Goal: Task Accomplishment & Management: Manage account settings

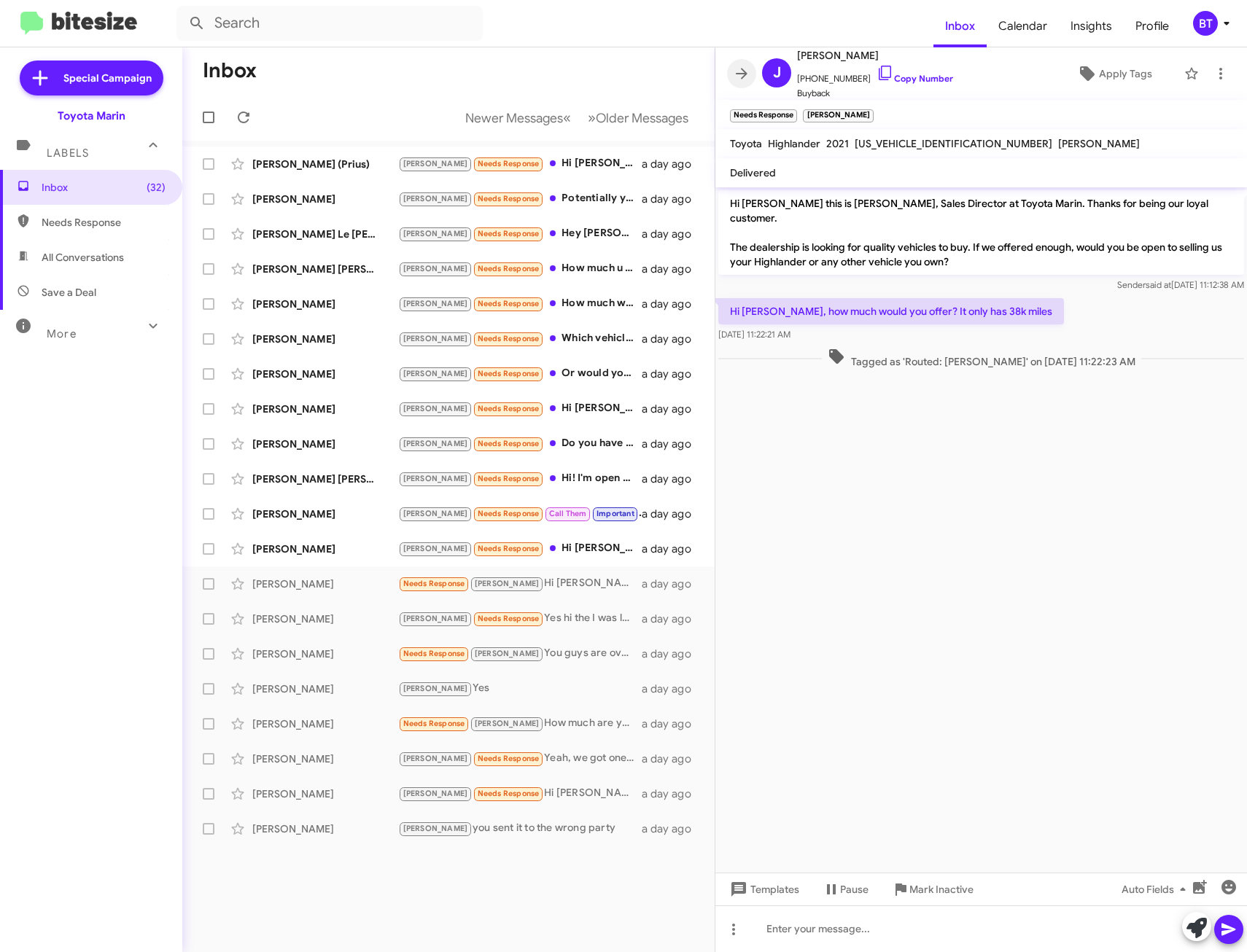
drag, startPoint x: 736, startPoint y: 73, endPoint x: 586, endPoint y: 87, distance: 150.7
click at [736, 73] on icon at bounding box center [741, 73] width 17 height 17
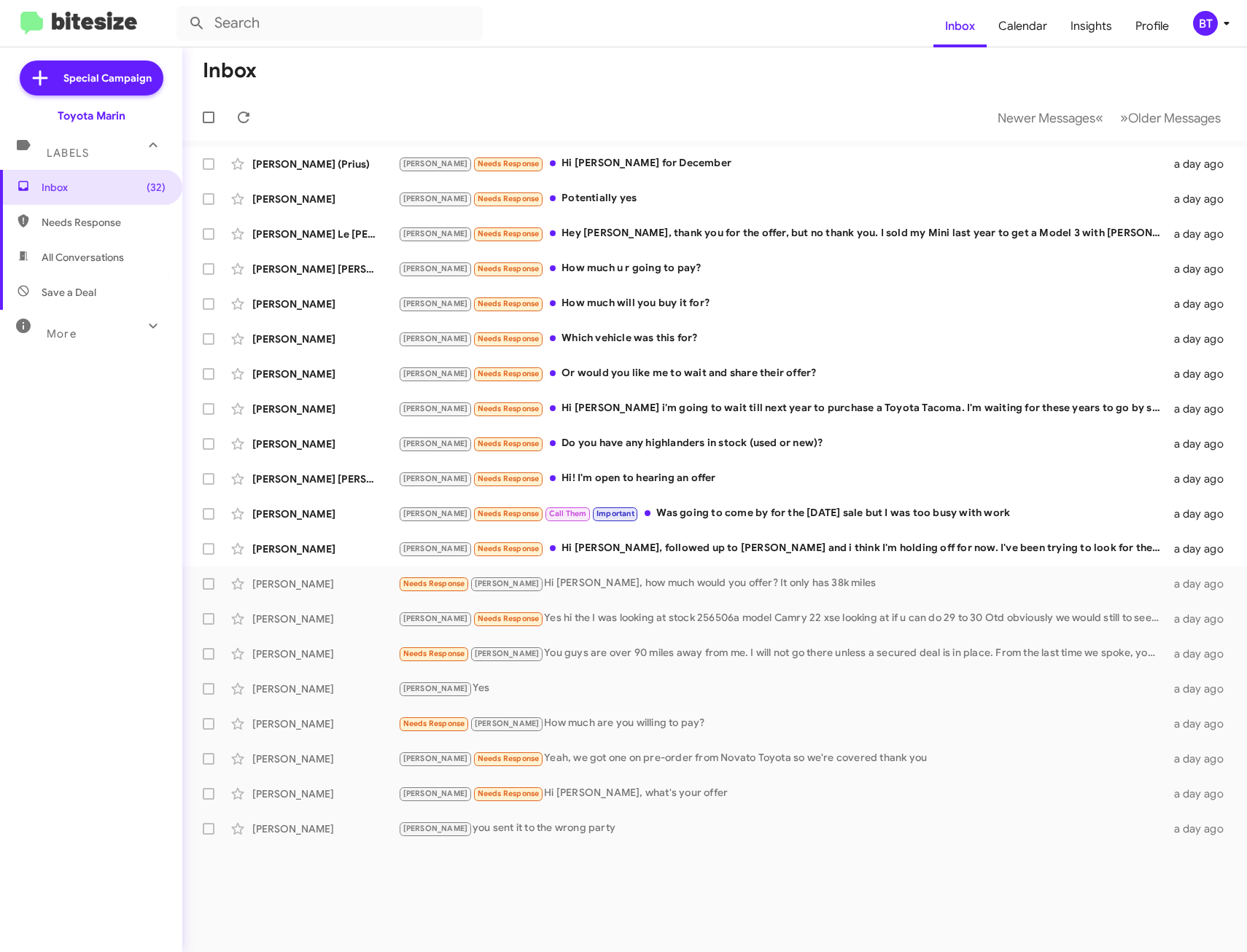
click at [510, 62] on mat-toolbar-row "Inbox" at bounding box center [715, 71] width 1065 height 47
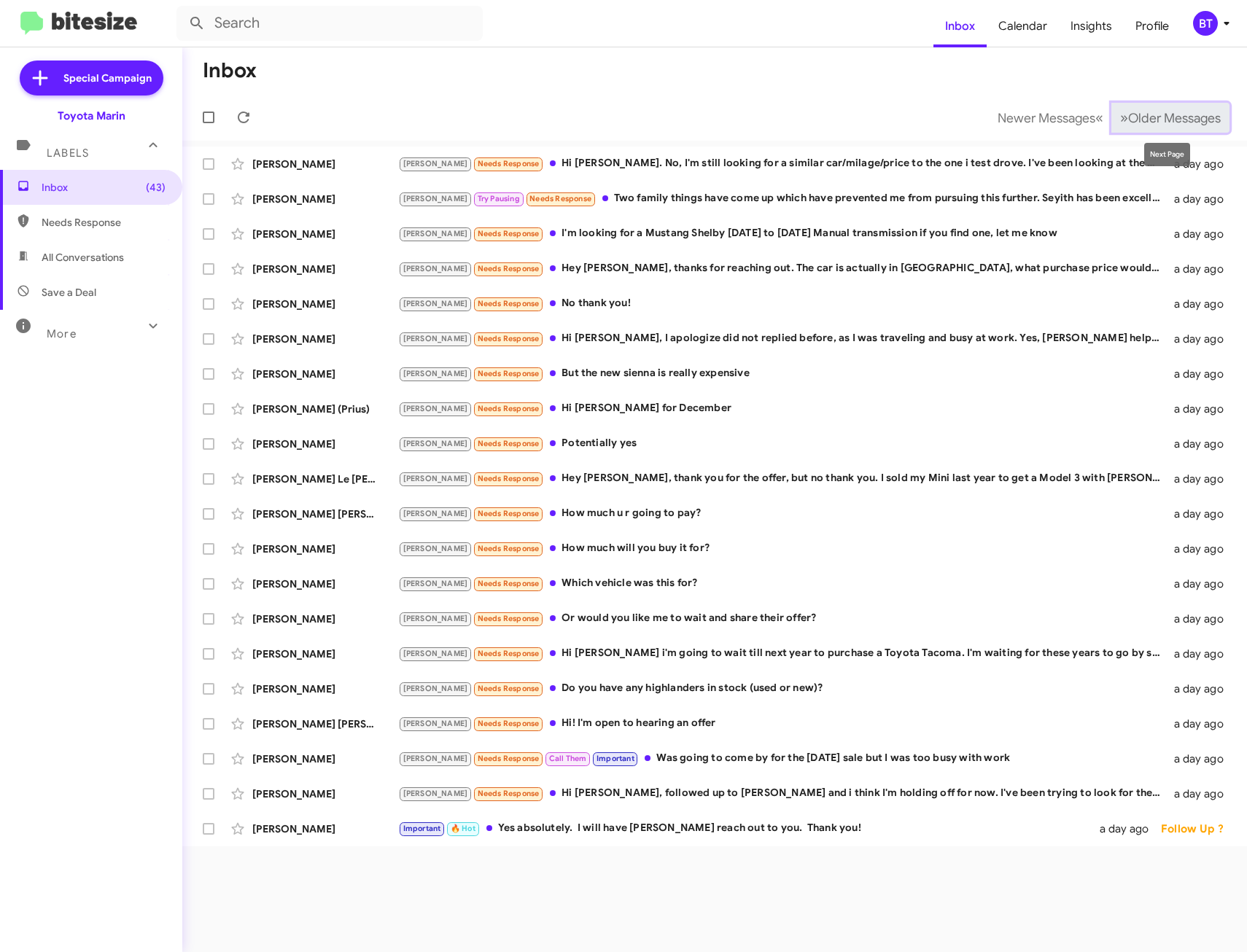
click at [1166, 119] on span "Older Messages" at bounding box center [1174, 118] width 93 height 16
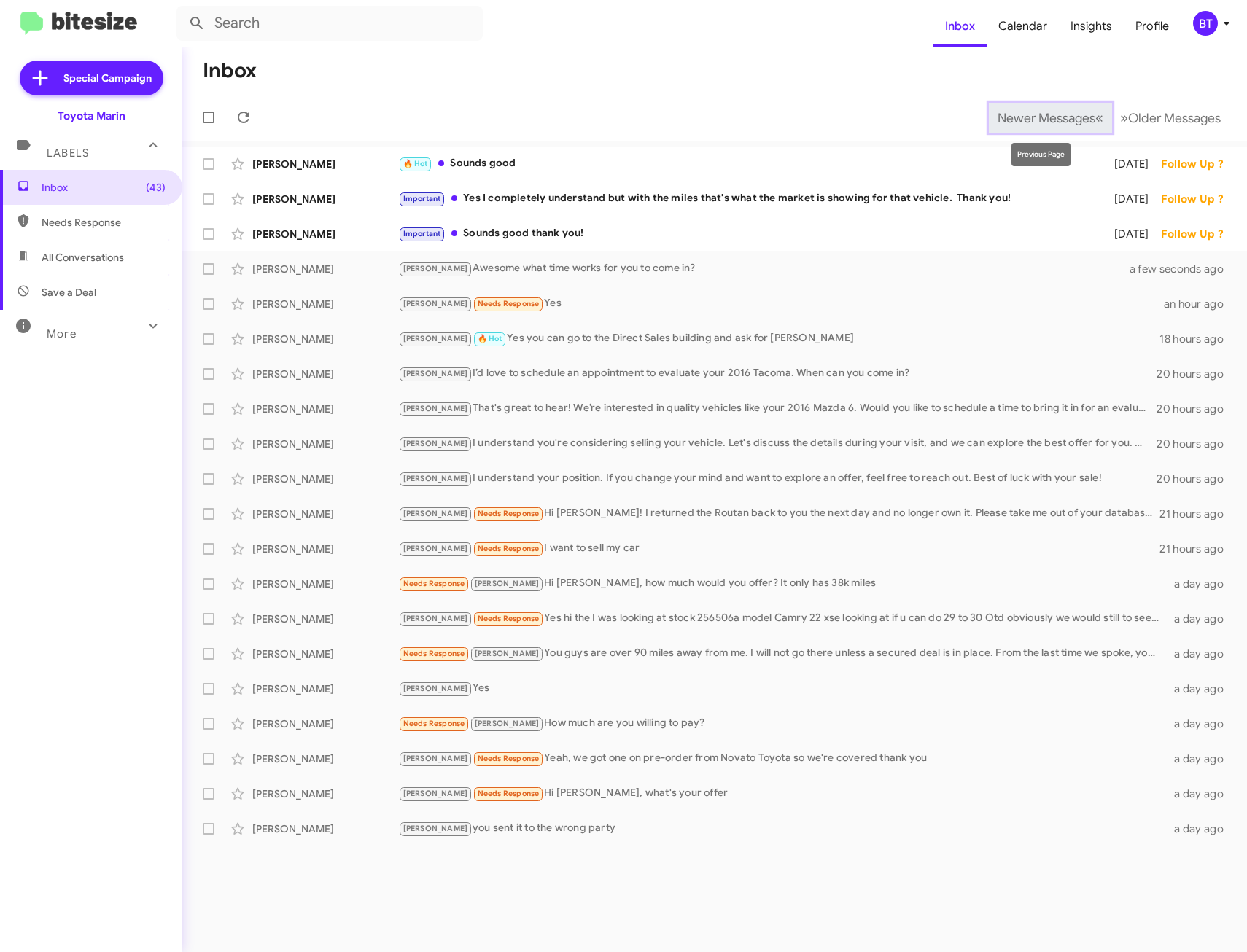
click at [1056, 120] on span "Newer Messages" at bounding box center [1046, 118] width 98 height 16
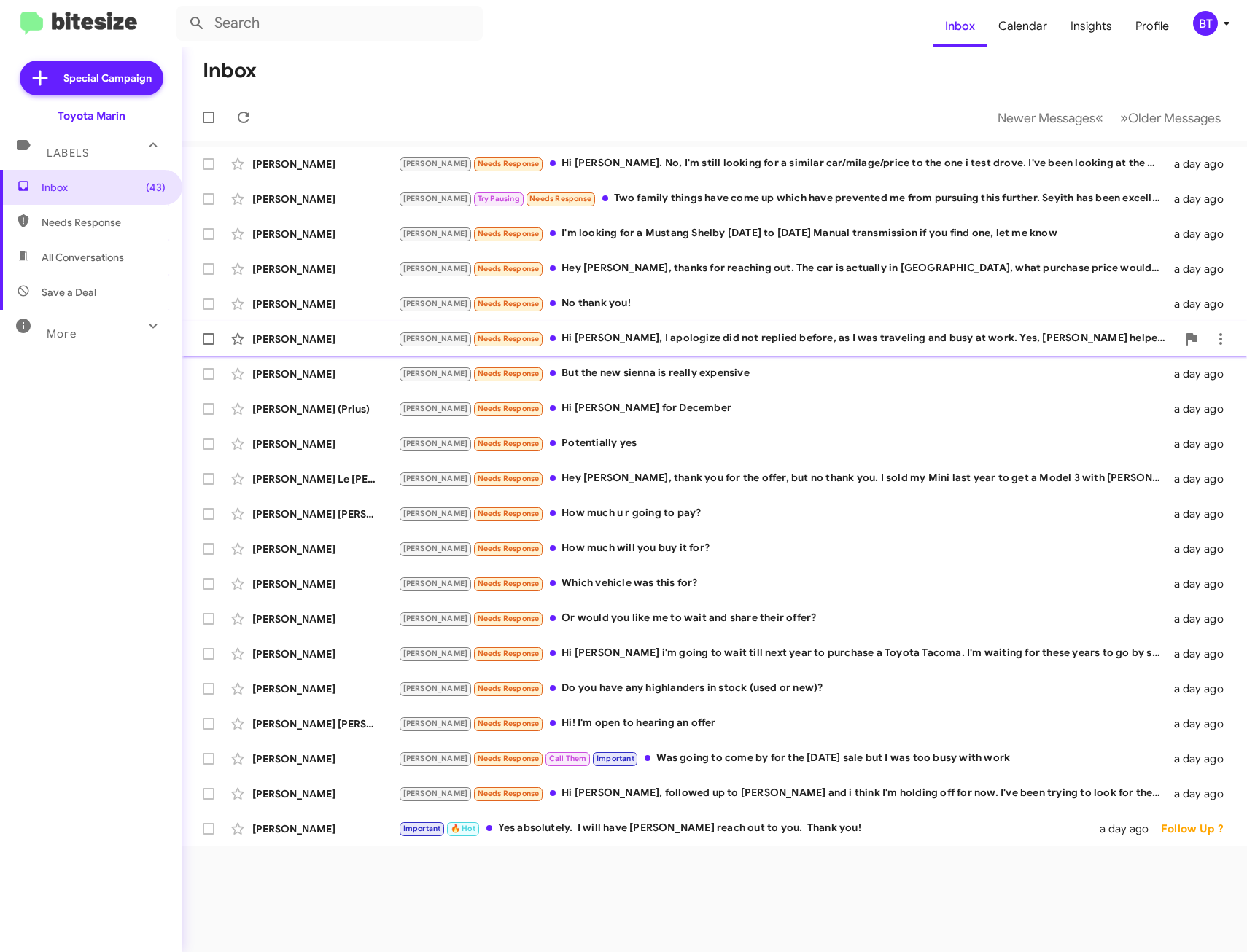
drag, startPoint x: 649, startPoint y: 88, endPoint x: 684, endPoint y: 345, distance: 259.4
click at [650, 88] on mat-toolbar-row "Inbox" at bounding box center [715, 71] width 1065 height 47
click at [1162, 120] on span "Older Messages" at bounding box center [1174, 118] width 93 height 16
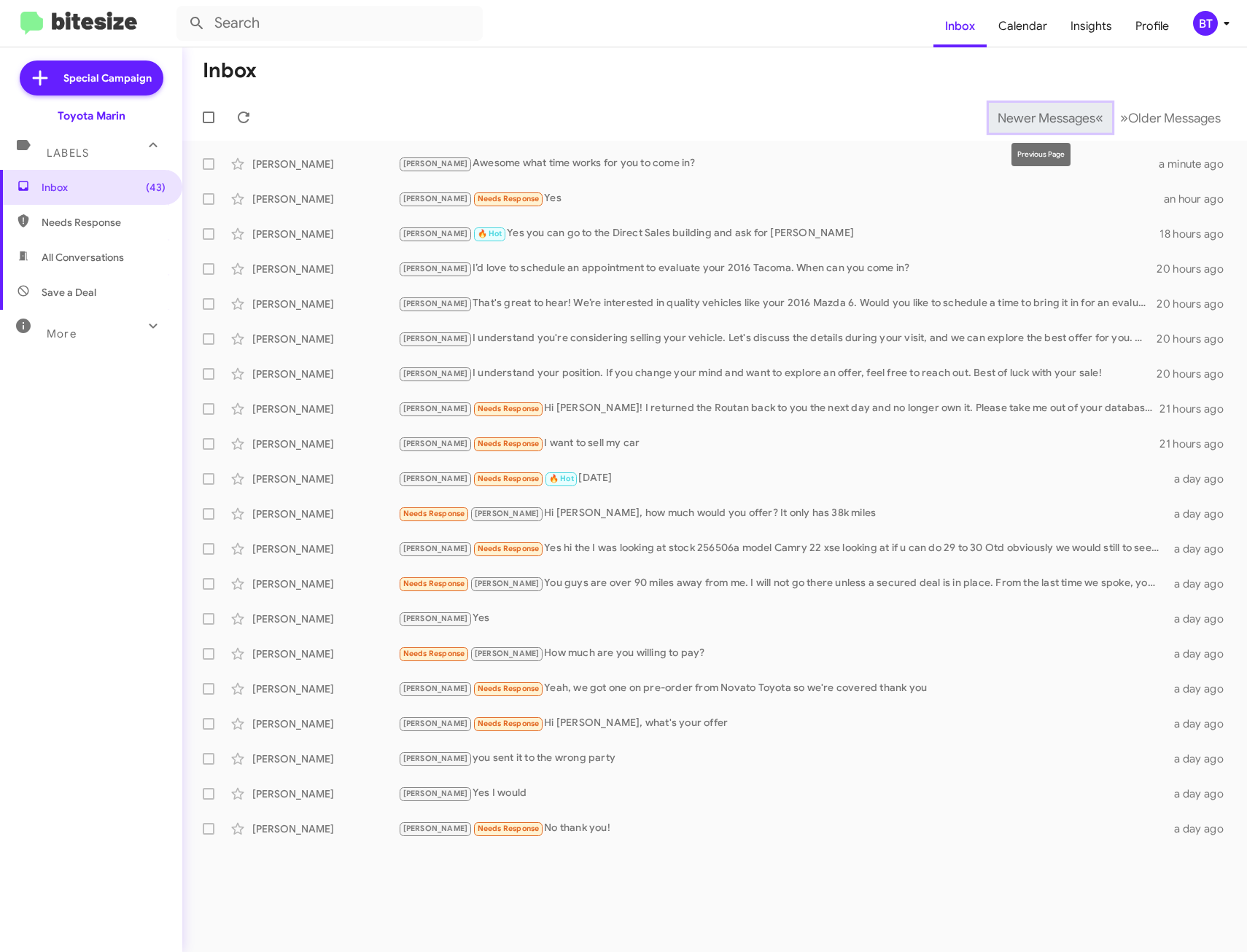
click at [1063, 110] on span "Newer Messages" at bounding box center [1046, 118] width 98 height 16
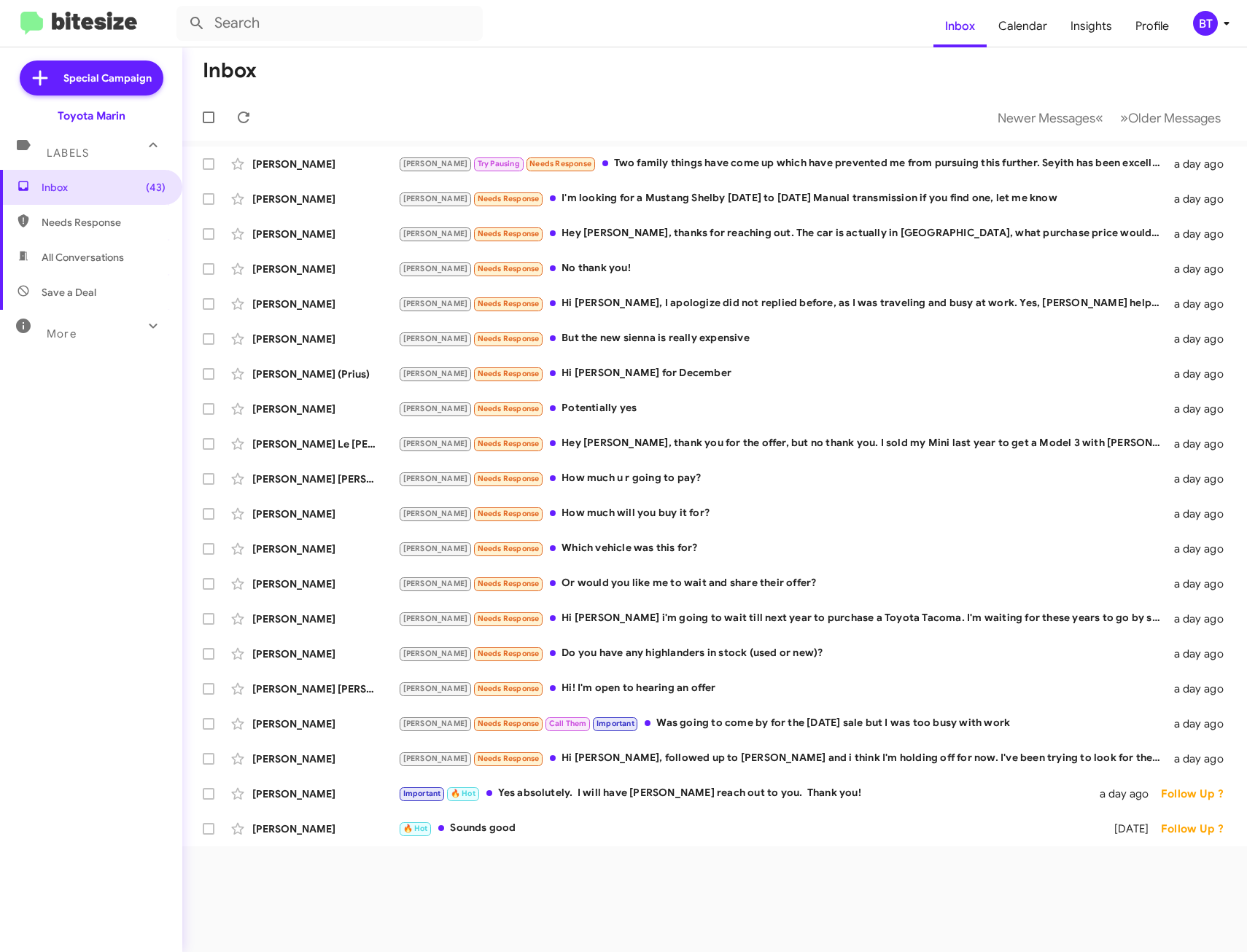
click at [738, 103] on mat-toolbar-row "Newer Messages « Previous » Next Older Messages" at bounding box center [715, 117] width 1065 height 47
click at [669, 75] on mat-toolbar-row "Inbox" at bounding box center [715, 71] width 1065 height 47
click at [1035, 118] on span "Newer Messages" at bounding box center [1046, 118] width 98 height 16
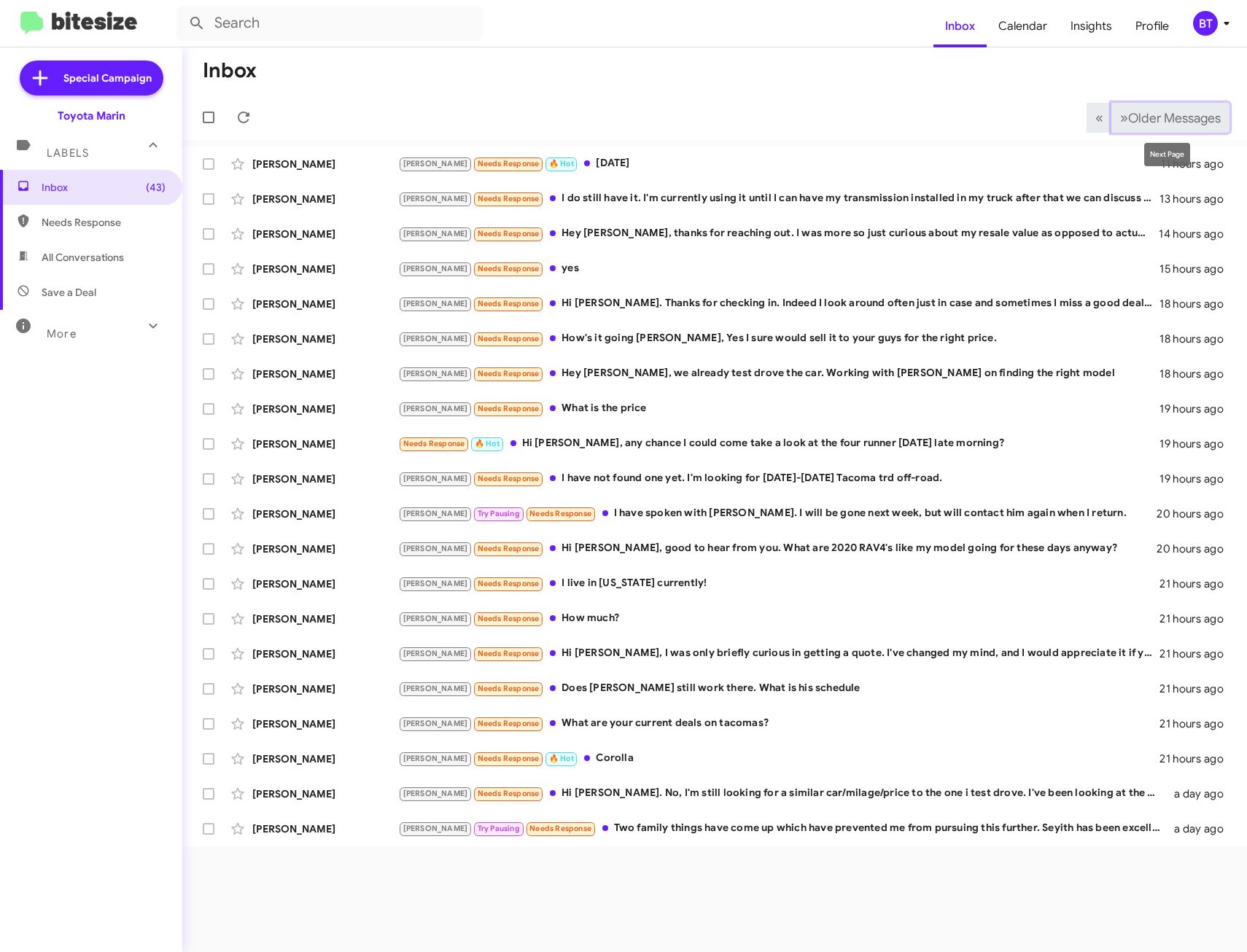
click at [1163, 123] on span "Older Messages" at bounding box center [1174, 118] width 93 height 16
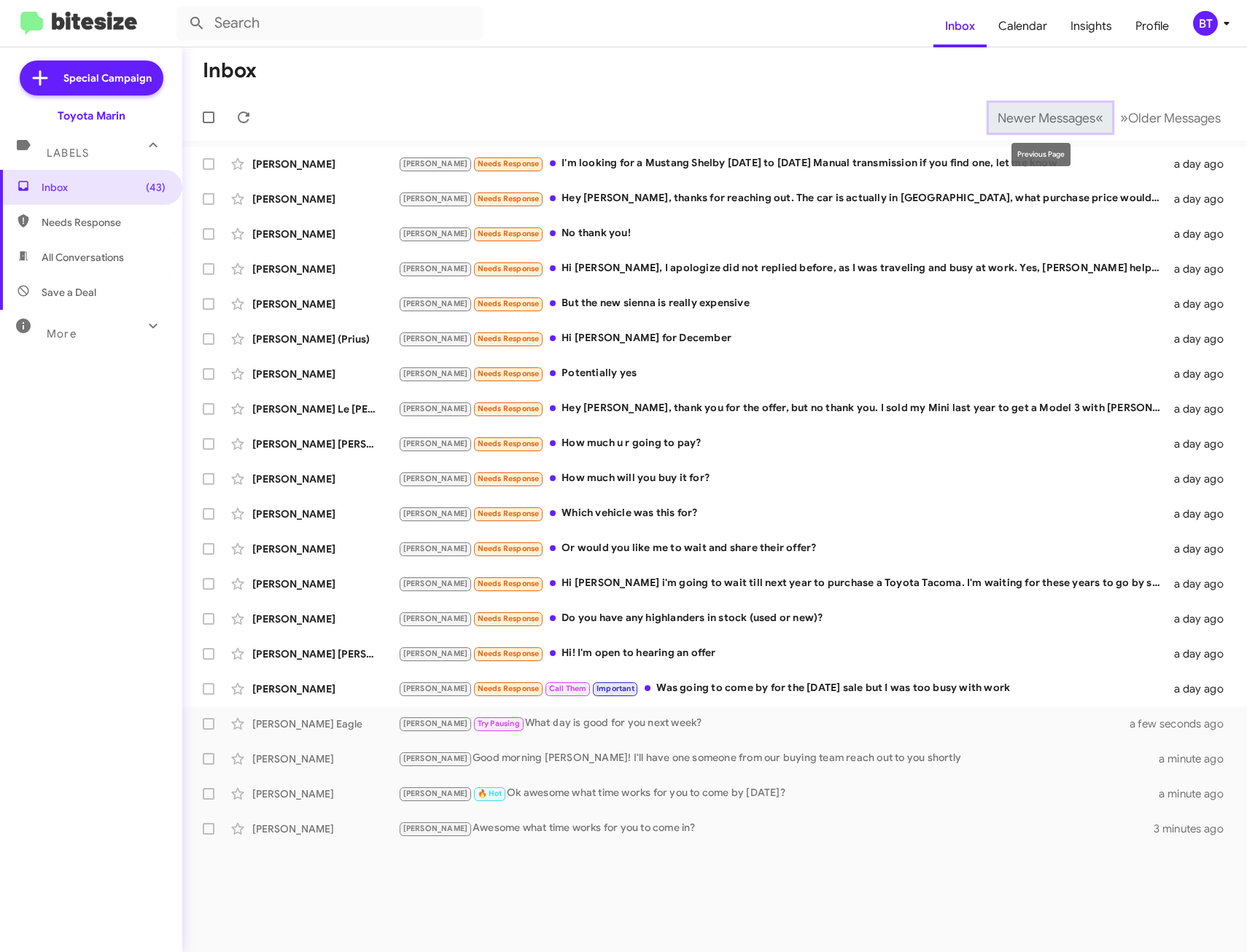
click at [1032, 120] on span "Newer Messages" at bounding box center [1046, 118] width 98 height 16
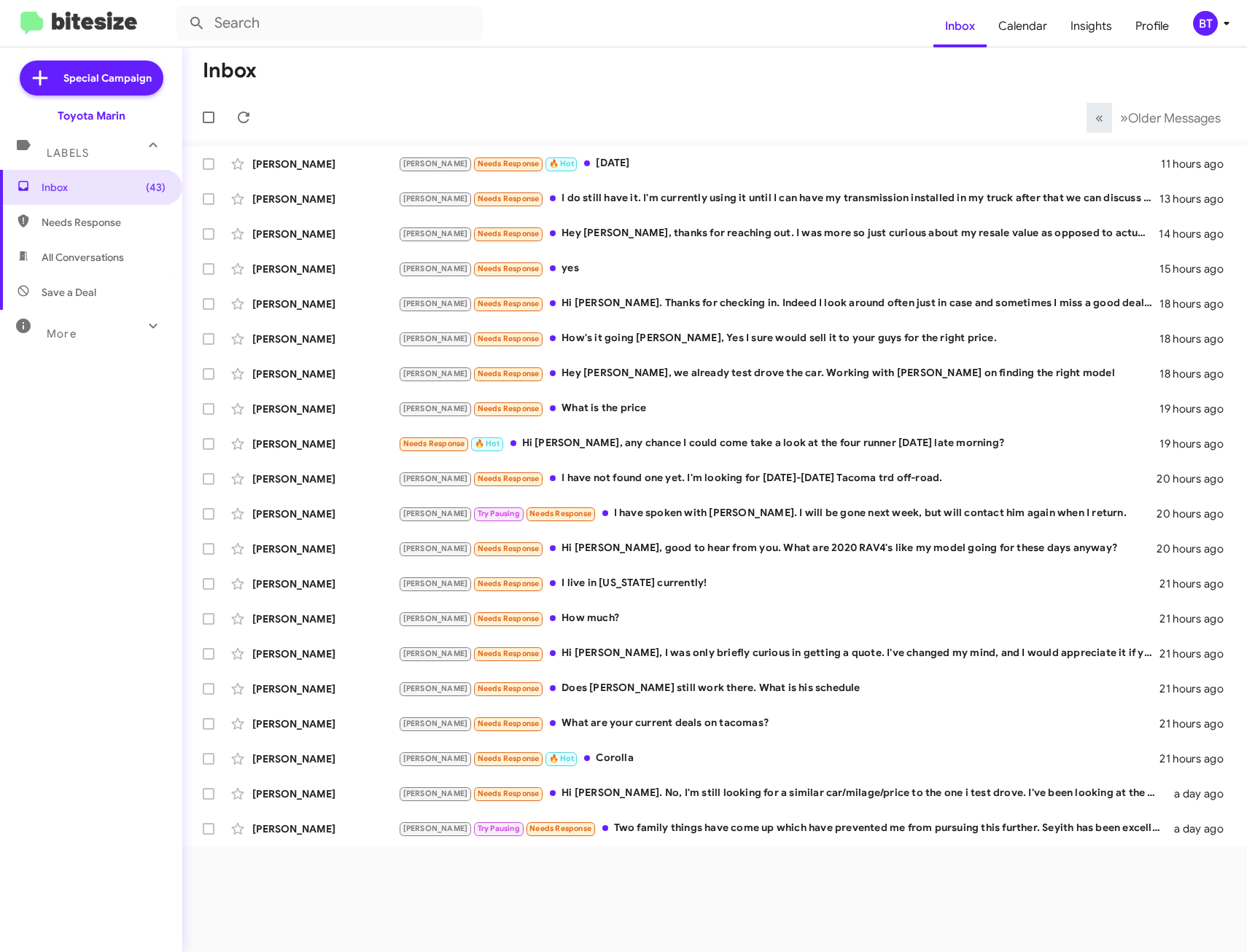
click at [104, 522] on div "Inbox (43) Needs Response All Conversations Save a Deal More Important 🔥 Hot Ap…" at bounding box center [91, 456] width 182 height 572
click at [1205, 20] on div "BT" at bounding box center [1205, 23] width 25 height 25
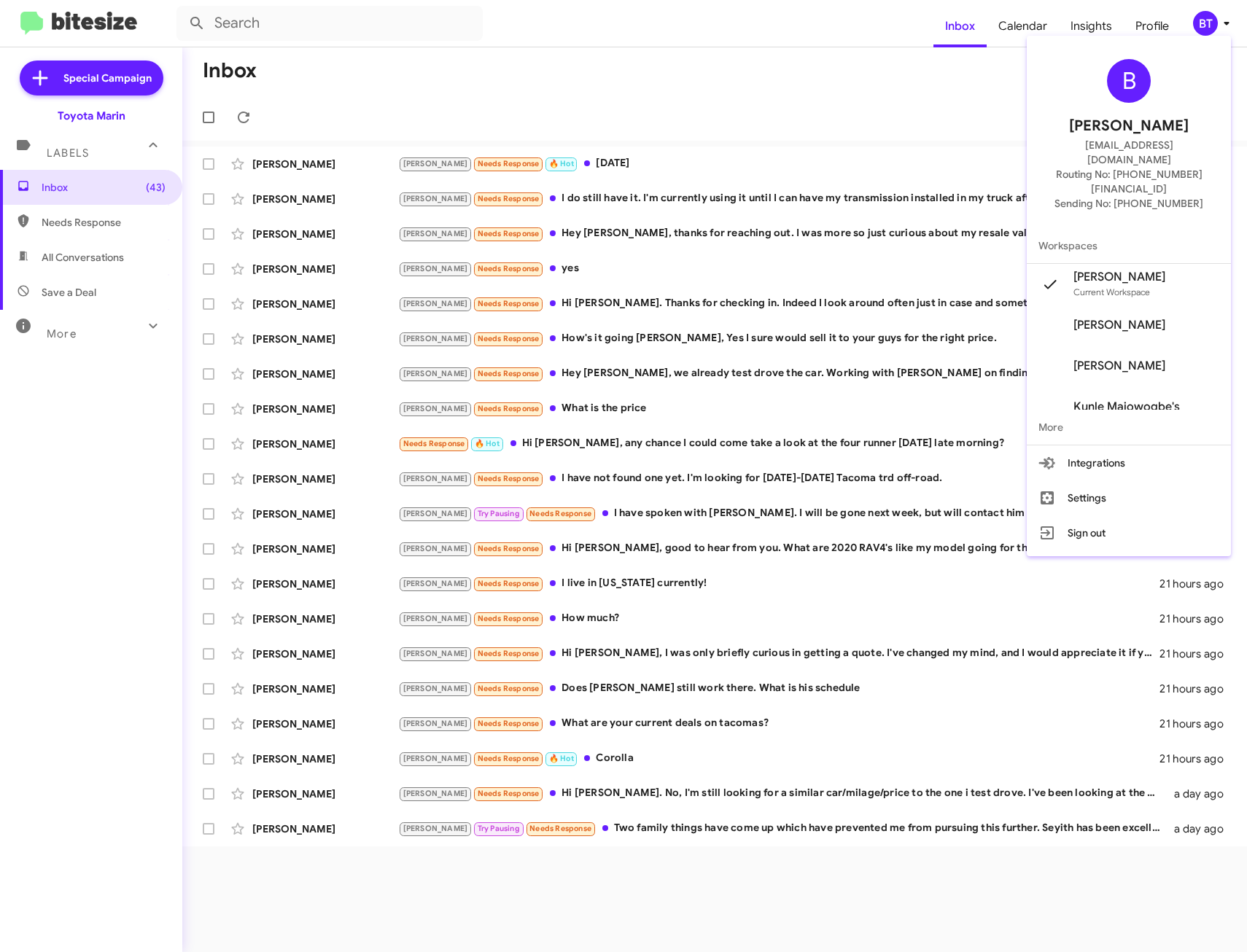
click at [1150, 34] on div at bounding box center [624, 476] width 1247 height 952
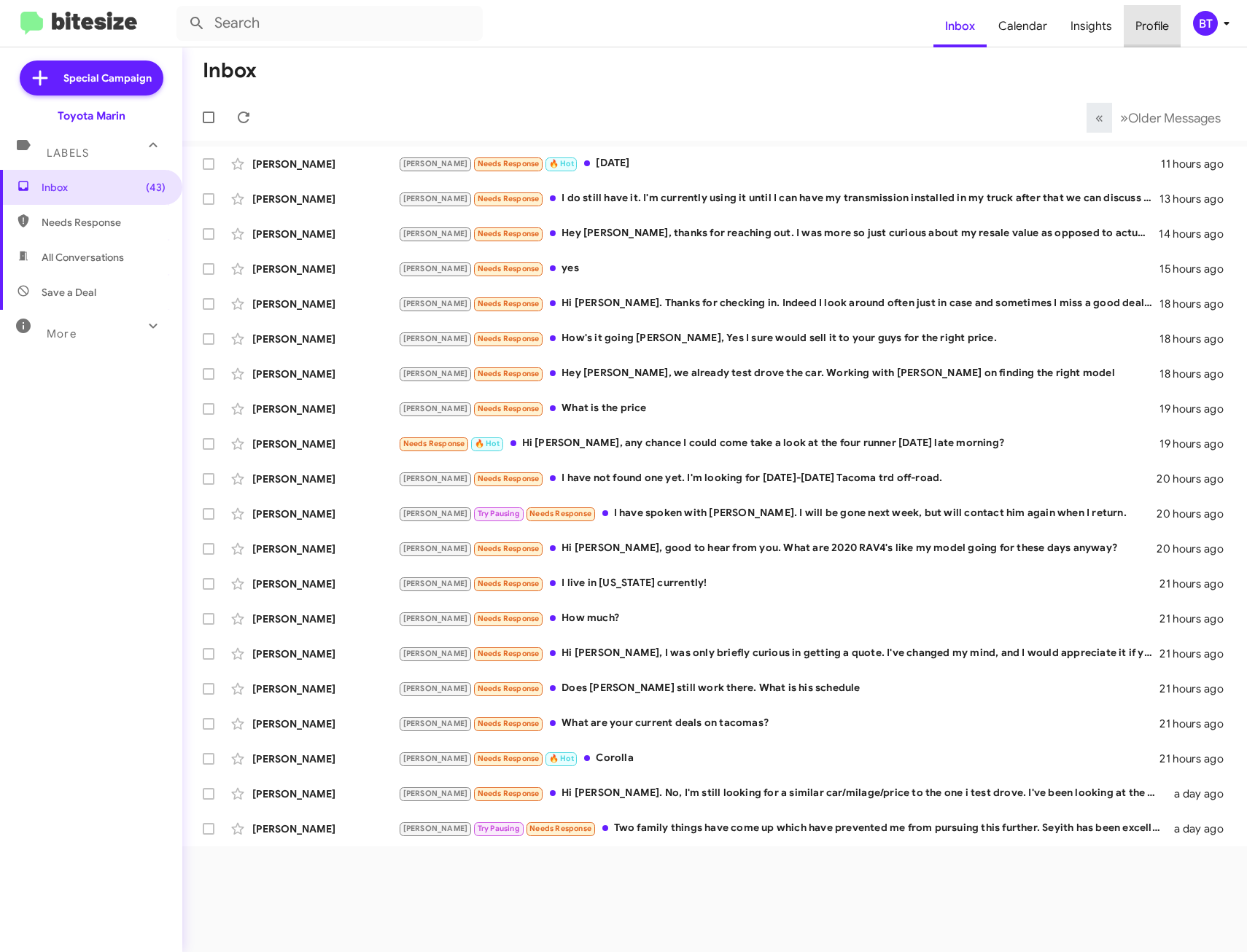
click at [1150, 29] on span "Profile" at bounding box center [1152, 25] width 57 height 42
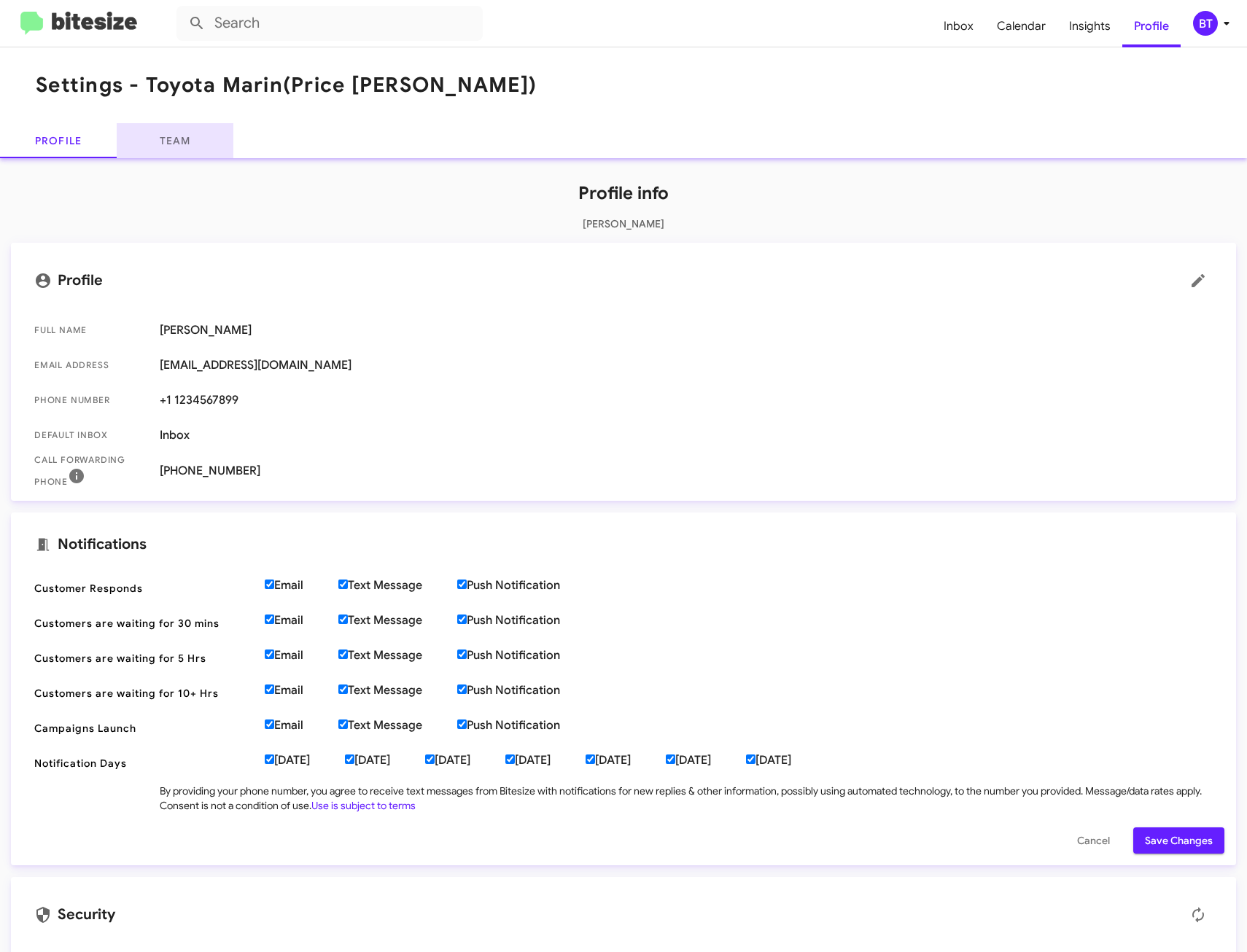
click at [189, 145] on link "Team" at bounding box center [175, 140] width 117 height 35
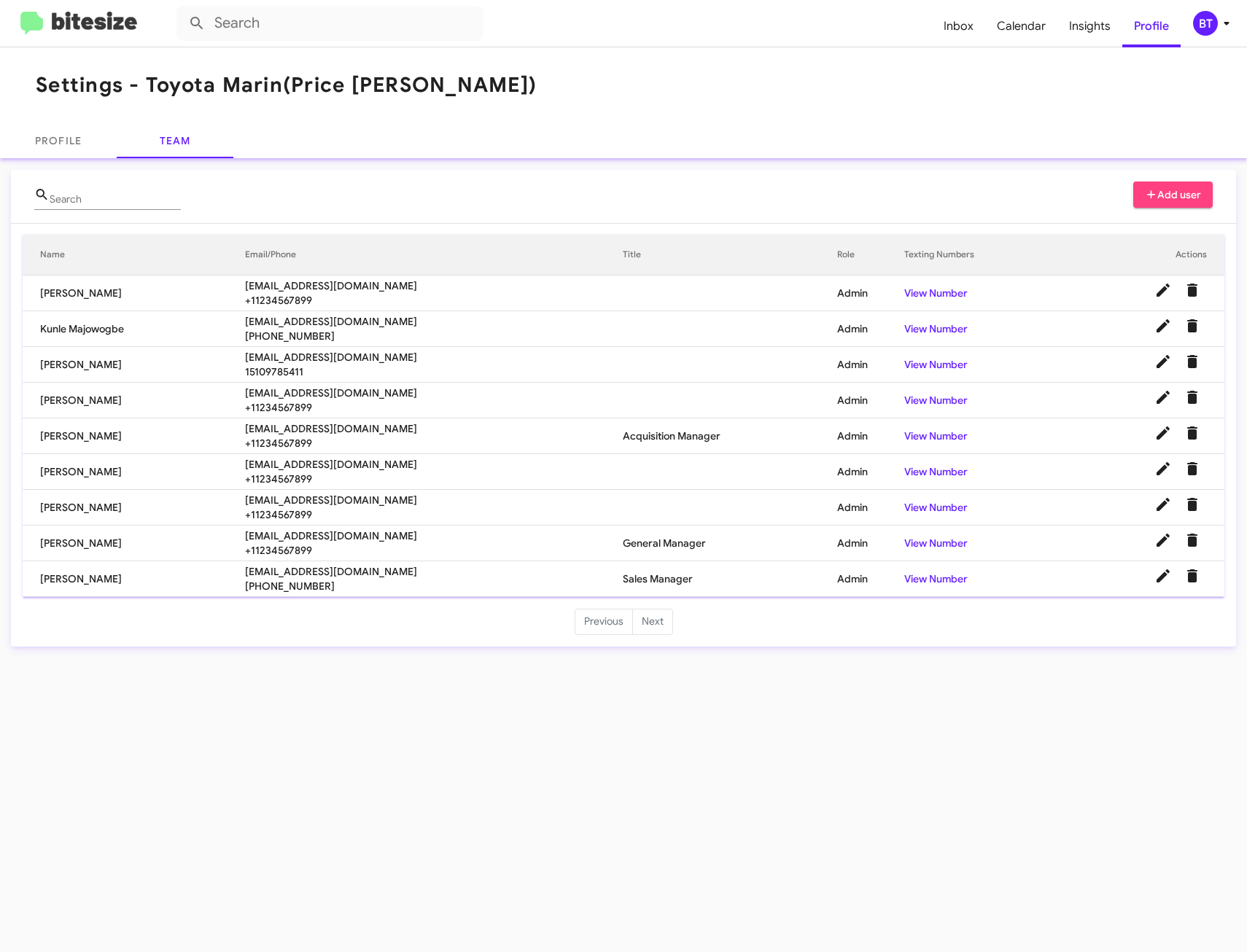
click at [1188, 191] on span "Add user" at bounding box center [1173, 195] width 57 height 26
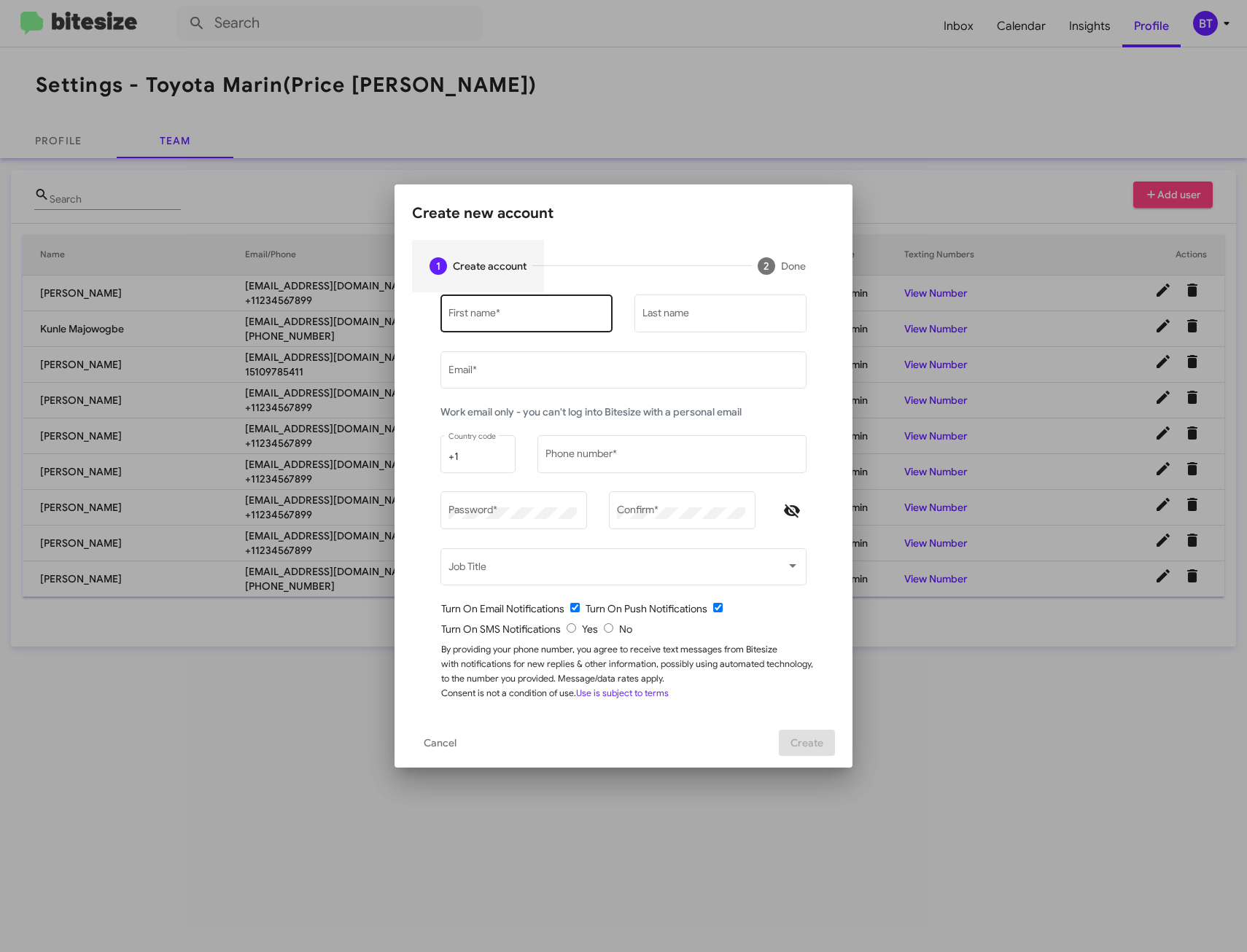
click at [507, 317] on input "First name *" at bounding box center [527, 316] width 157 height 11
type input "[PERSON_NAME]"
type input "l"
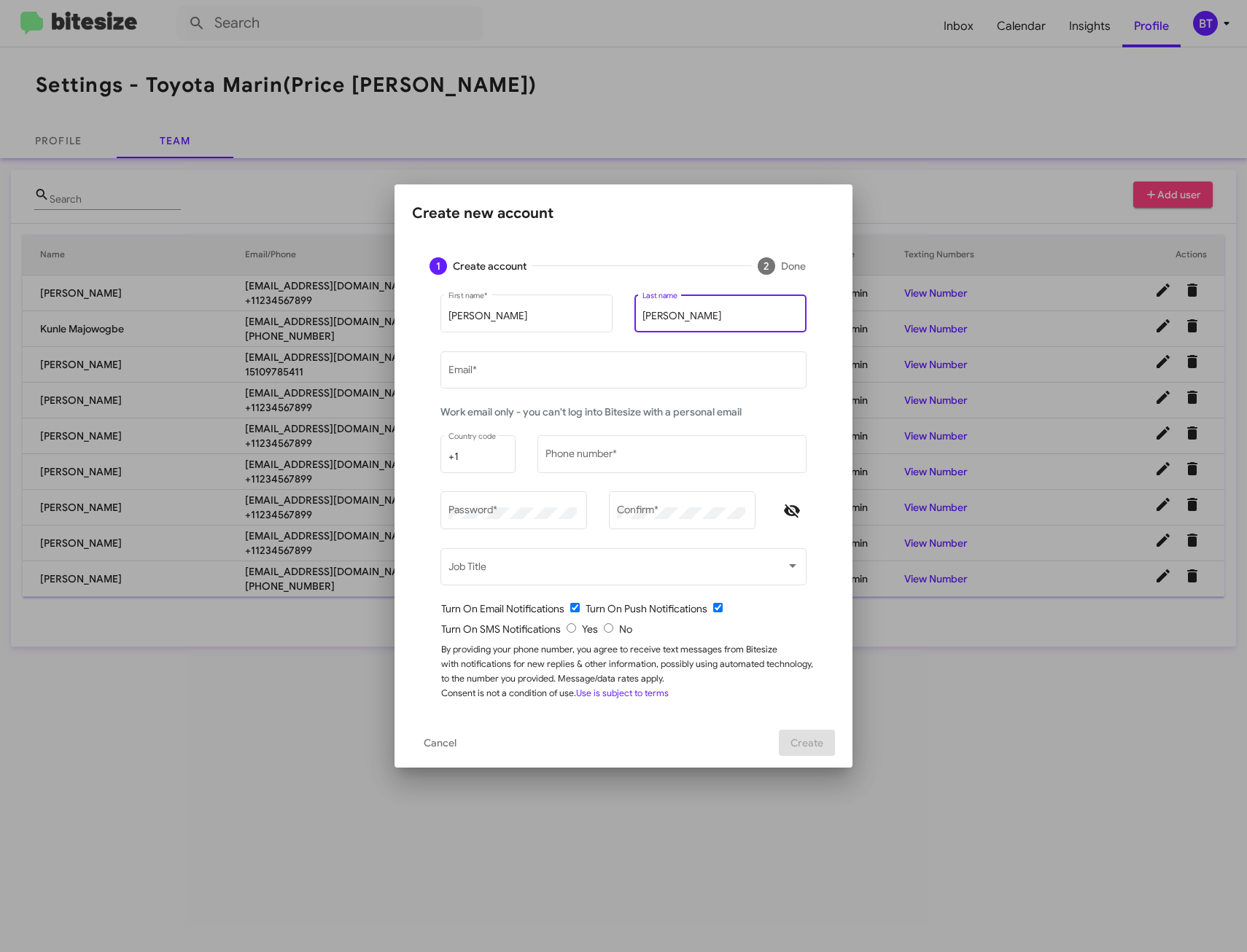
type input "[PERSON_NAME]"
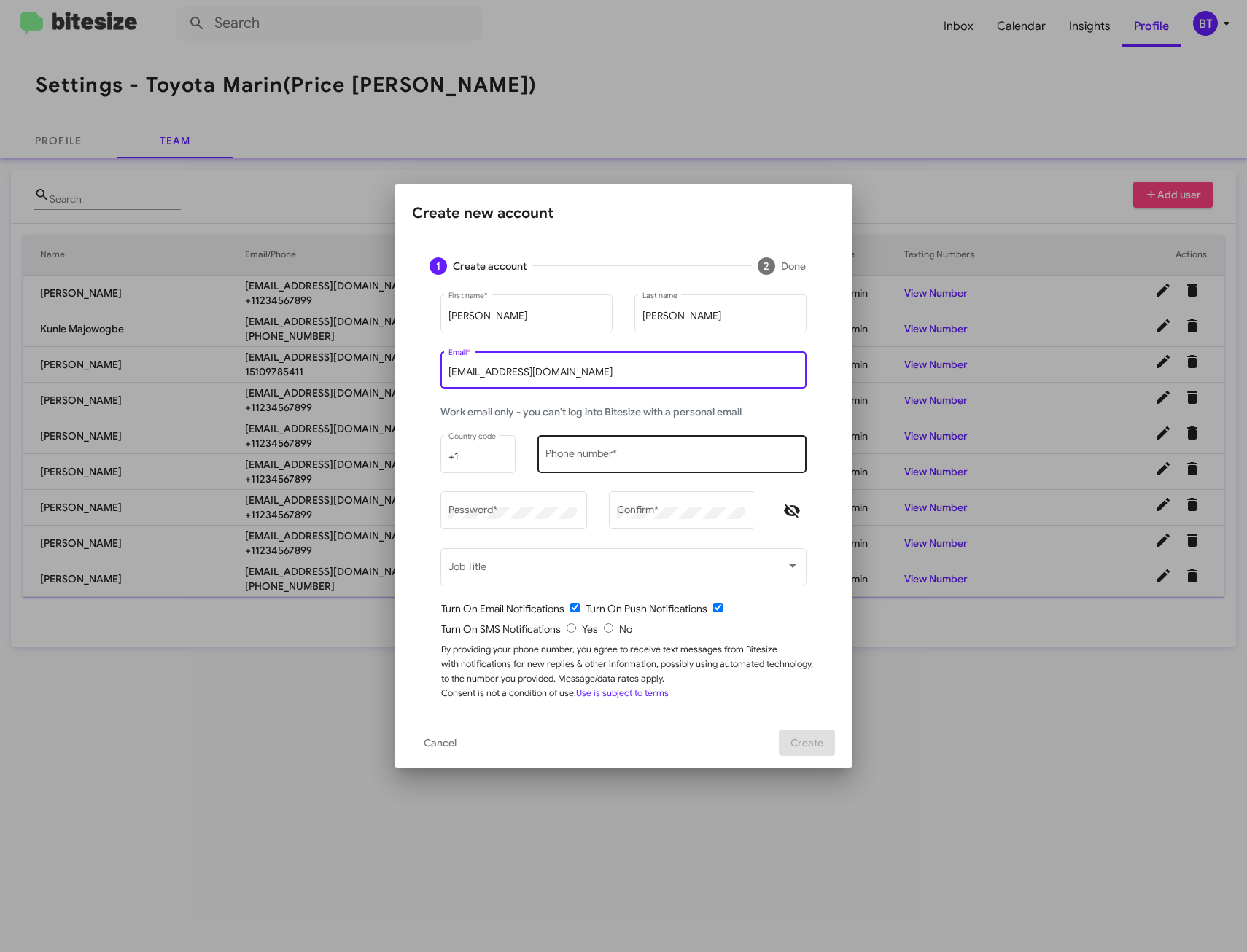
type input "[EMAIL_ADDRESS][DOMAIN_NAME]"
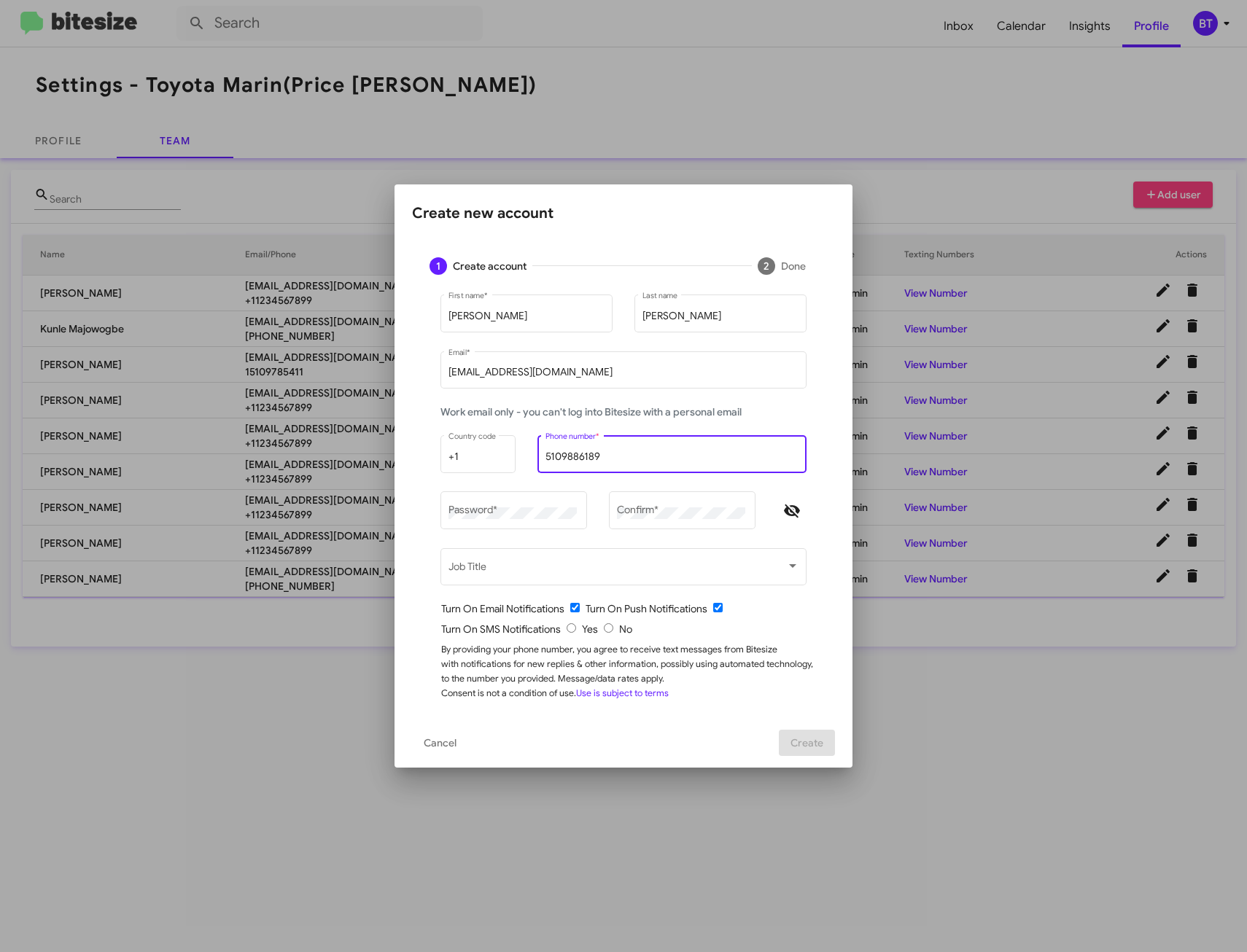
type input "5109886189"
drag, startPoint x: 518, startPoint y: 504, endPoint x: 526, endPoint y: 504, distance: 8.0
click at [522, 504] on div "Password *" at bounding box center [514, 509] width 131 height 40
click at [790, 513] on icon "Hide password" at bounding box center [791, 511] width 17 height 17
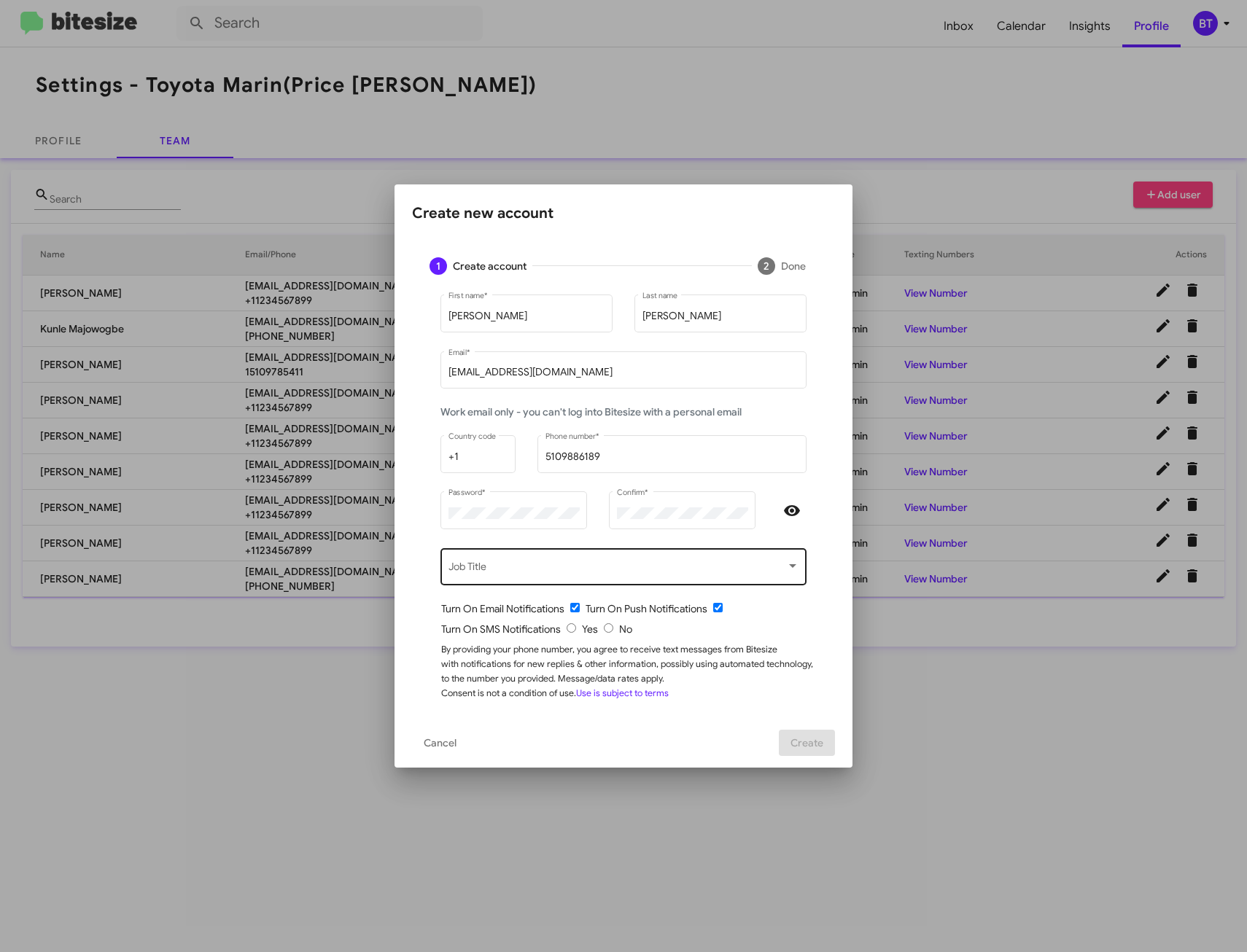
click at [589, 572] on span at bounding box center [617, 569] width 338 height 11
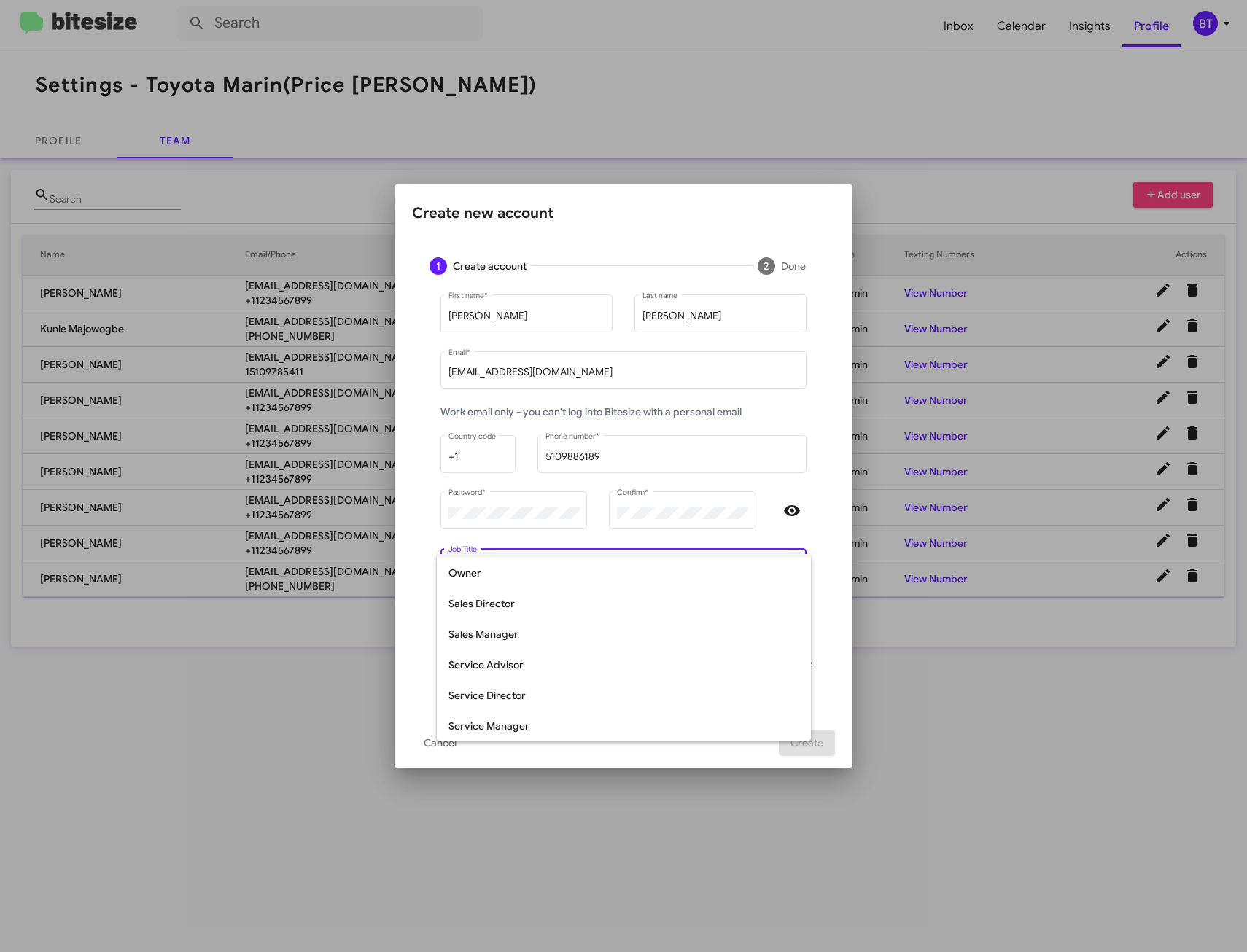
scroll to position [303, 0]
click at [569, 632] on span "Sales Manager" at bounding box center [624, 633] width 351 height 30
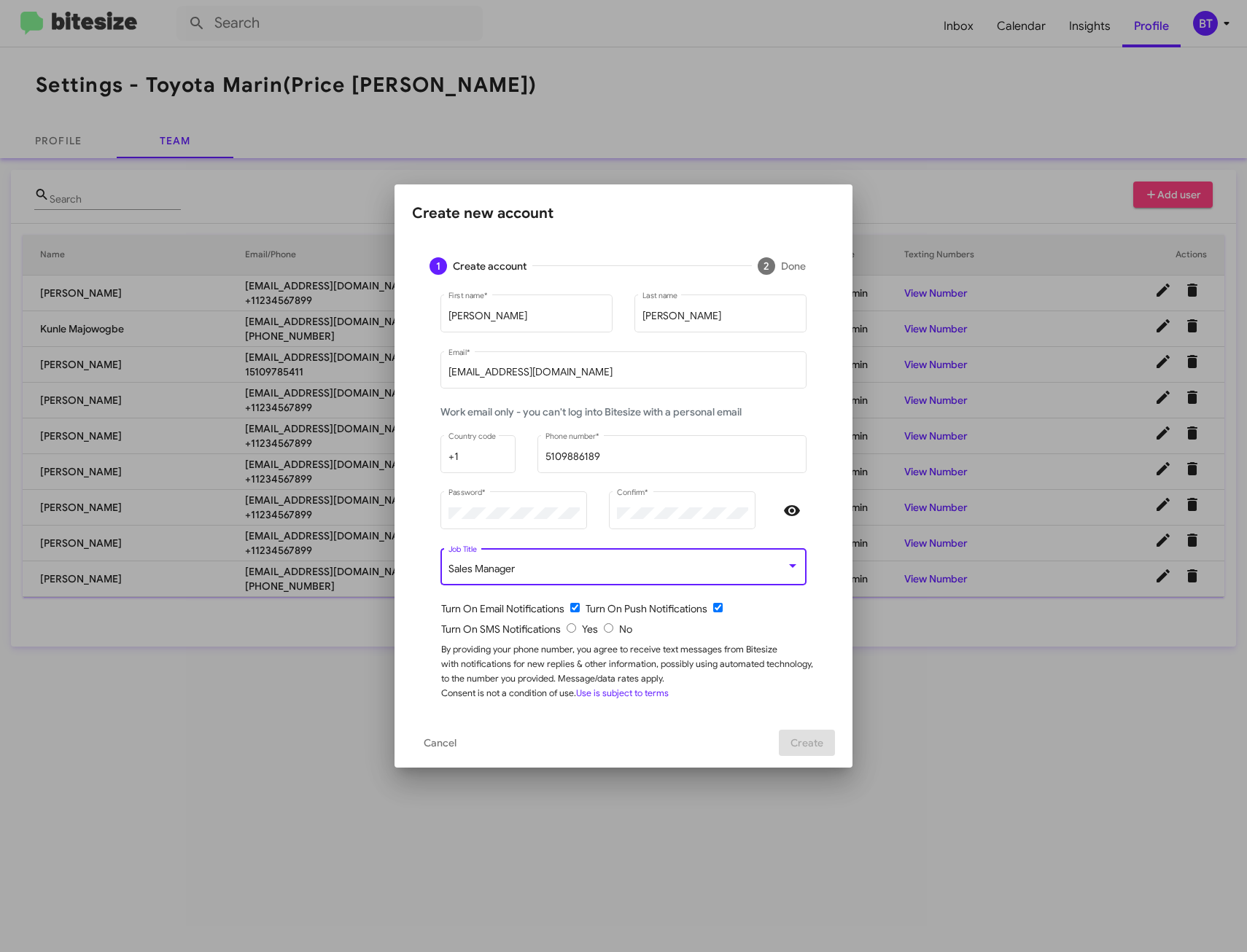
click at [762, 667] on div "By providing your phone number, you agree to receive text messages from Bitesiz…" at bounding box center [629, 671] width 376 height 58
click at [718, 608] on input "checkbox" at bounding box center [718, 608] width 10 height 10
checkbox input "true"
click at [573, 629] on input "radio" at bounding box center [572, 628] width 10 height 10
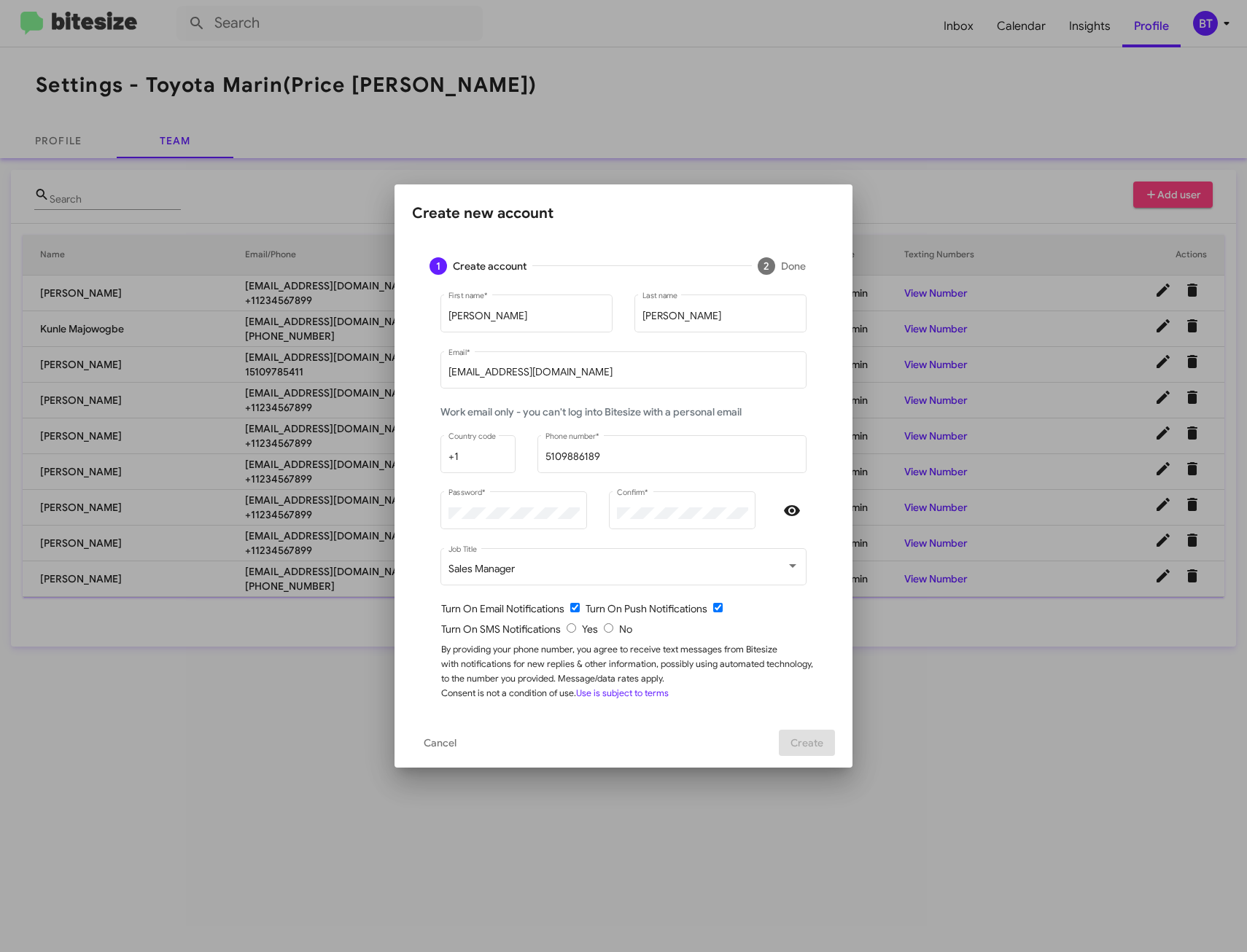
radio input "true"
click at [801, 646] on div "By providing your phone number, you agree to receive text messages from Bitesiz…" at bounding box center [629, 671] width 376 height 58
click at [808, 743] on span "Create" at bounding box center [807, 743] width 33 height 26
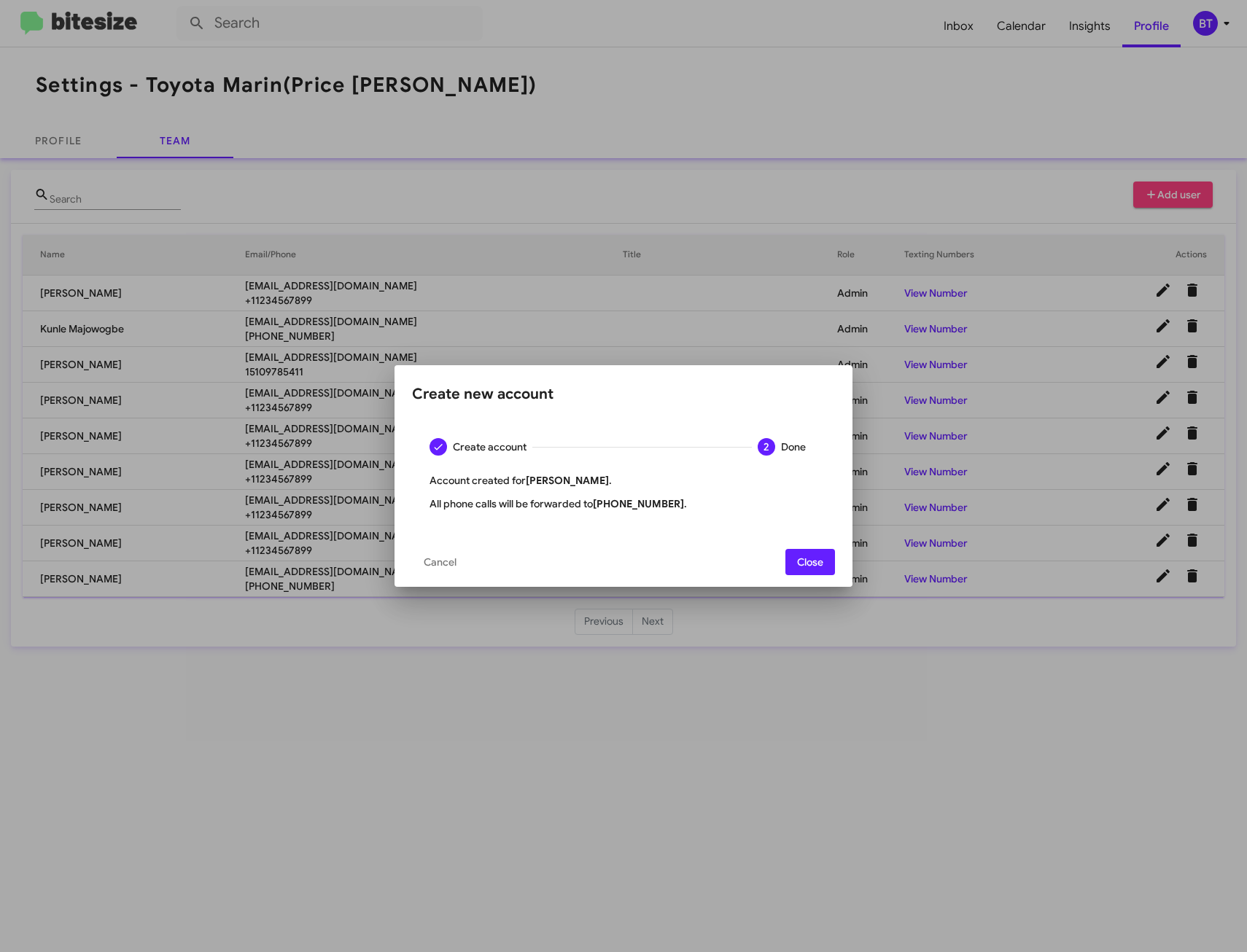
click at [823, 745] on div at bounding box center [624, 476] width 1247 height 952
click at [794, 757] on div at bounding box center [624, 476] width 1247 height 952
click at [796, 559] on button "Close" at bounding box center [810, 562] width 49 height 26
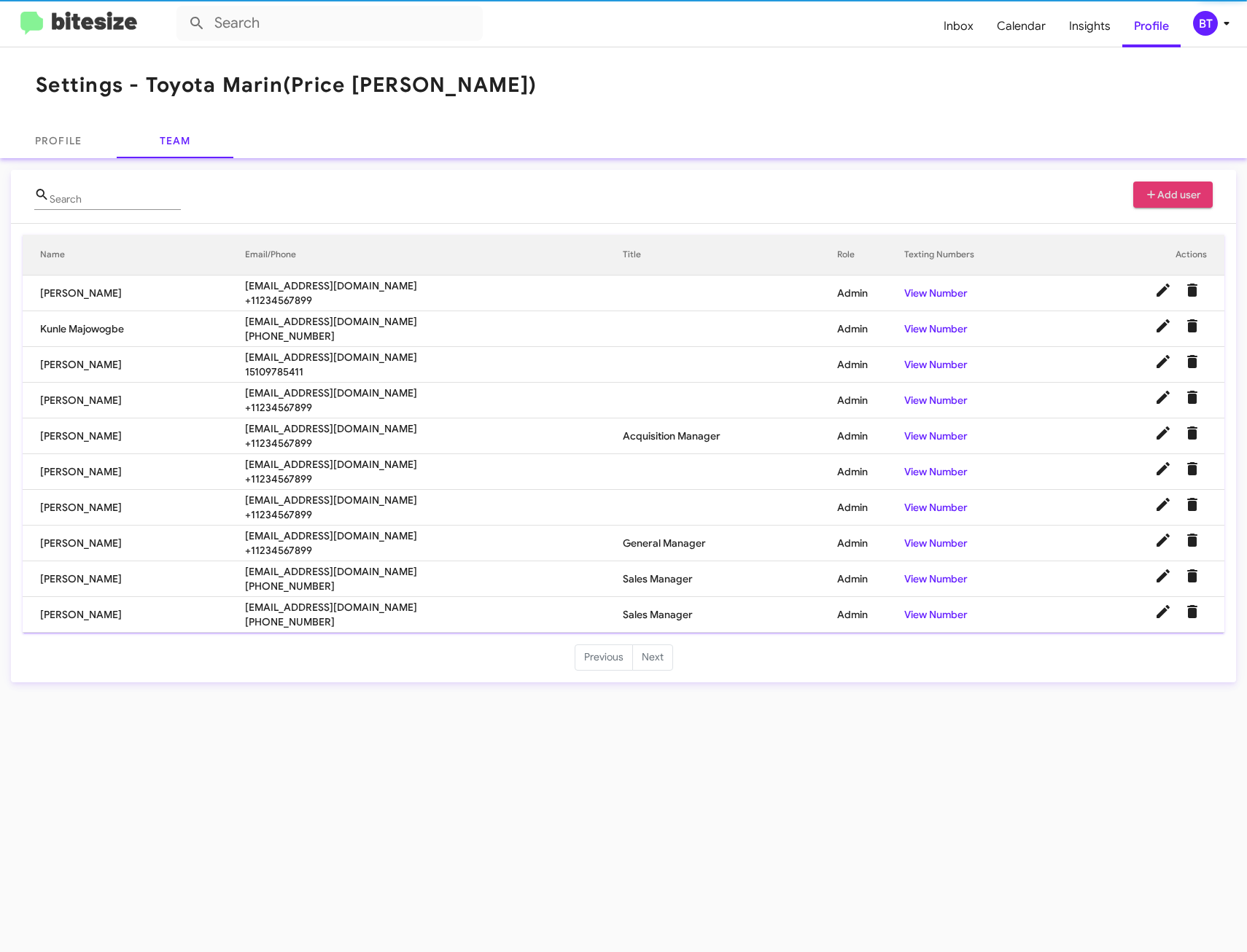
click at [961, 826] on div "Settings - Toyota Marin (Price [PERSON_NAME]) Profile Team Search Add user Name…" at bounding box center [624, 500] width 1247 height 905
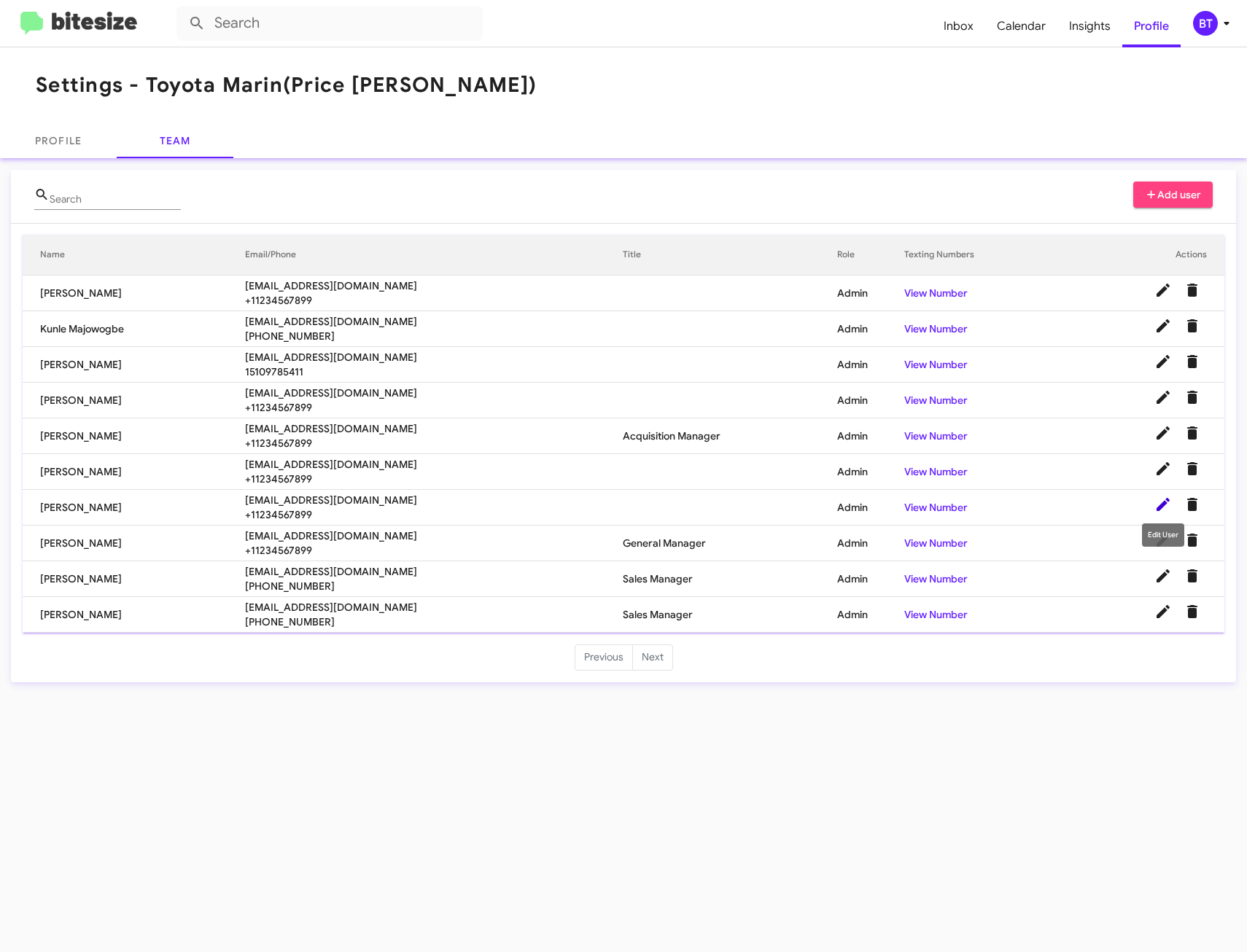
click at [1165, 507] on icon at bounding box center [1162, 504] width 17 height 17
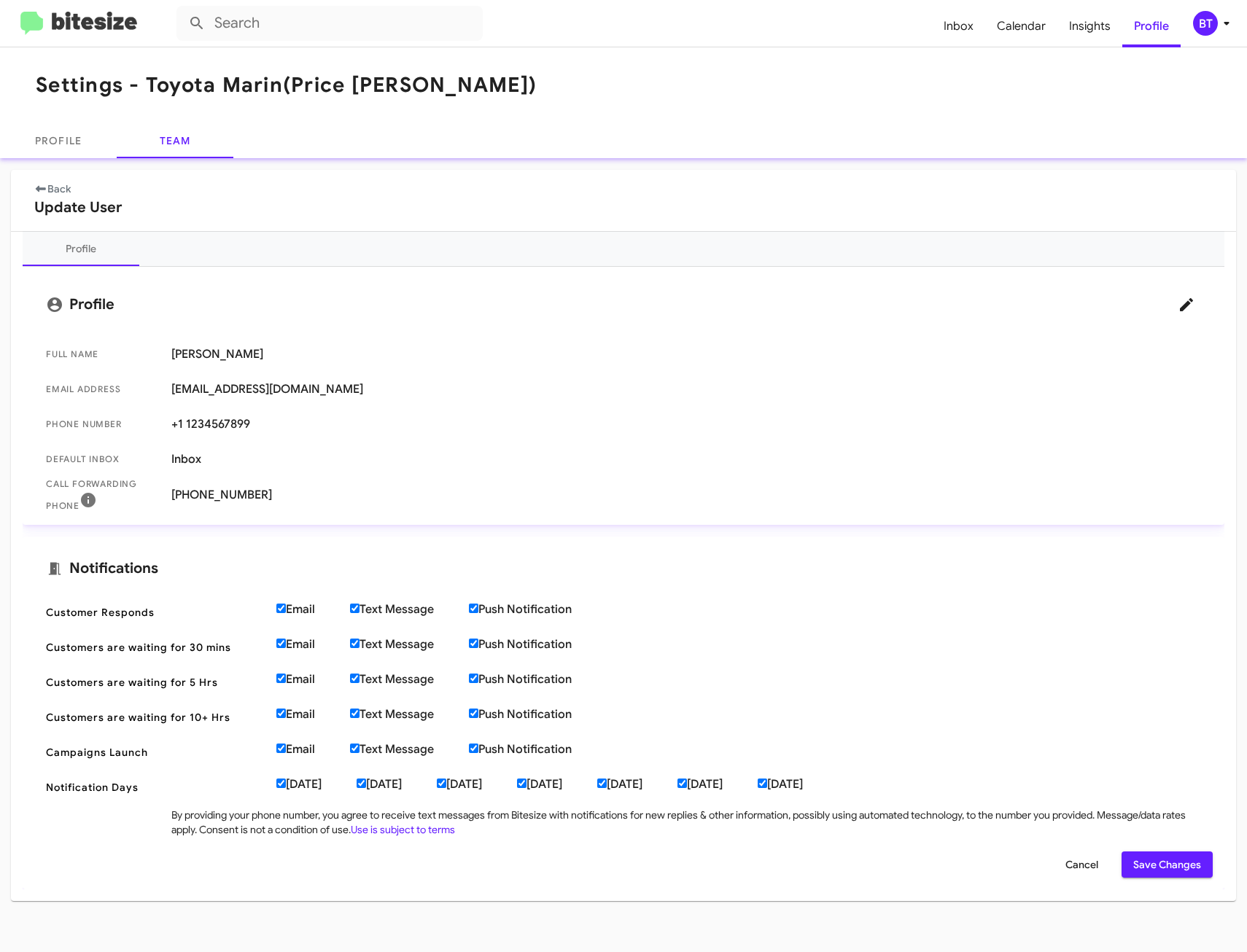
click at [281, 605] on input "Email" at bounding box center [281, 609] width 10 height 10
checkbox input "false"
click at [282, 643] on input "Email" at bounding box center [281, 644] width 10 height 10
checkbox input "false"
click at [284, 673] on label "Email" at bounding box center [313, 680] width 74 height 15
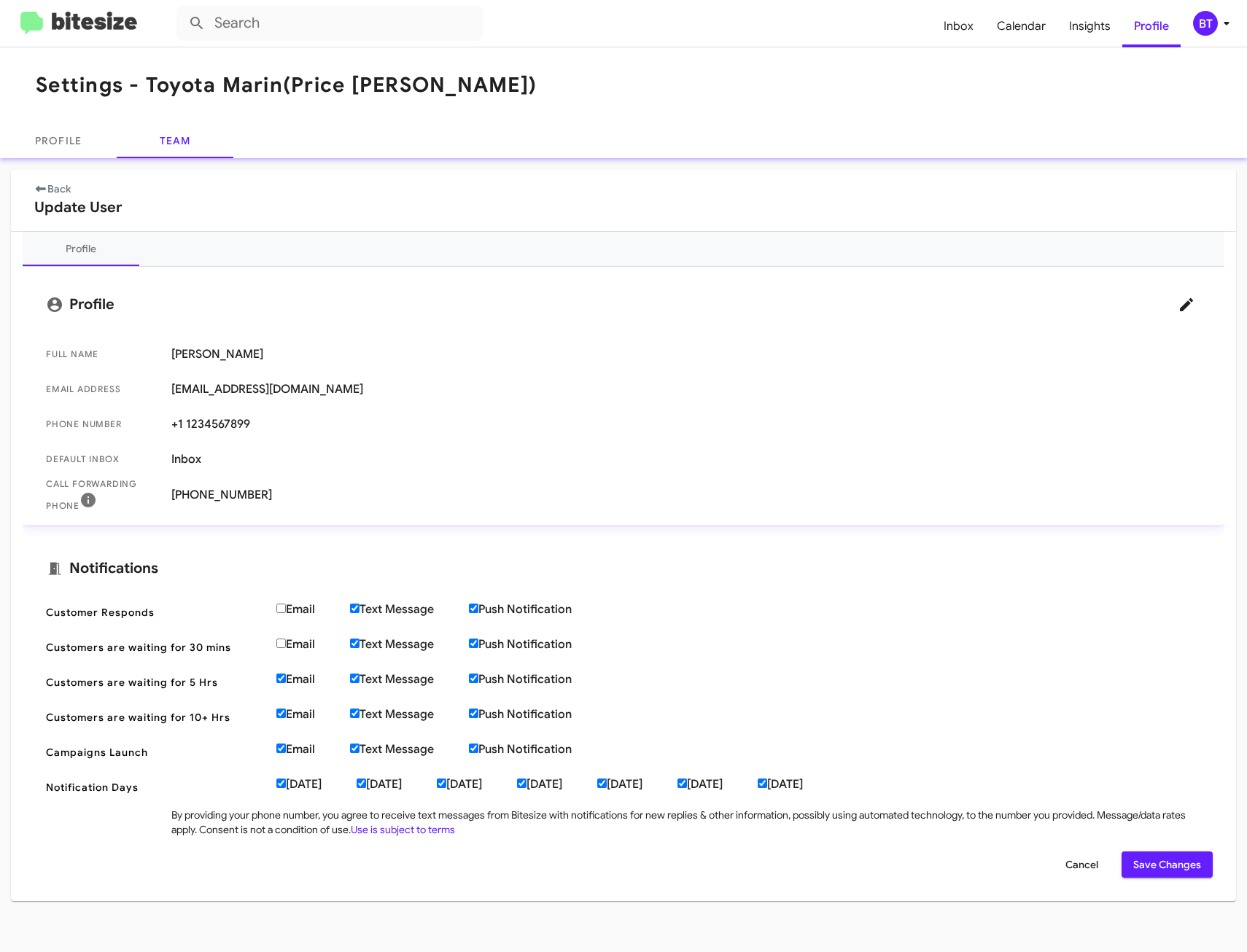
click at [284, 674] on input "Email" at bounding box center [281, 678] width 10 height 10
checkbox input "false"
click at [283, 724] on span "Customers are waiting for 10+ Hrs Email Text Message Push Notification" at bounding box center [624, 717] width 1179 height 35
click at [283, 712] on input "Email" at bounding box center [281, 714] width 10 height 10
checkbox input "false"
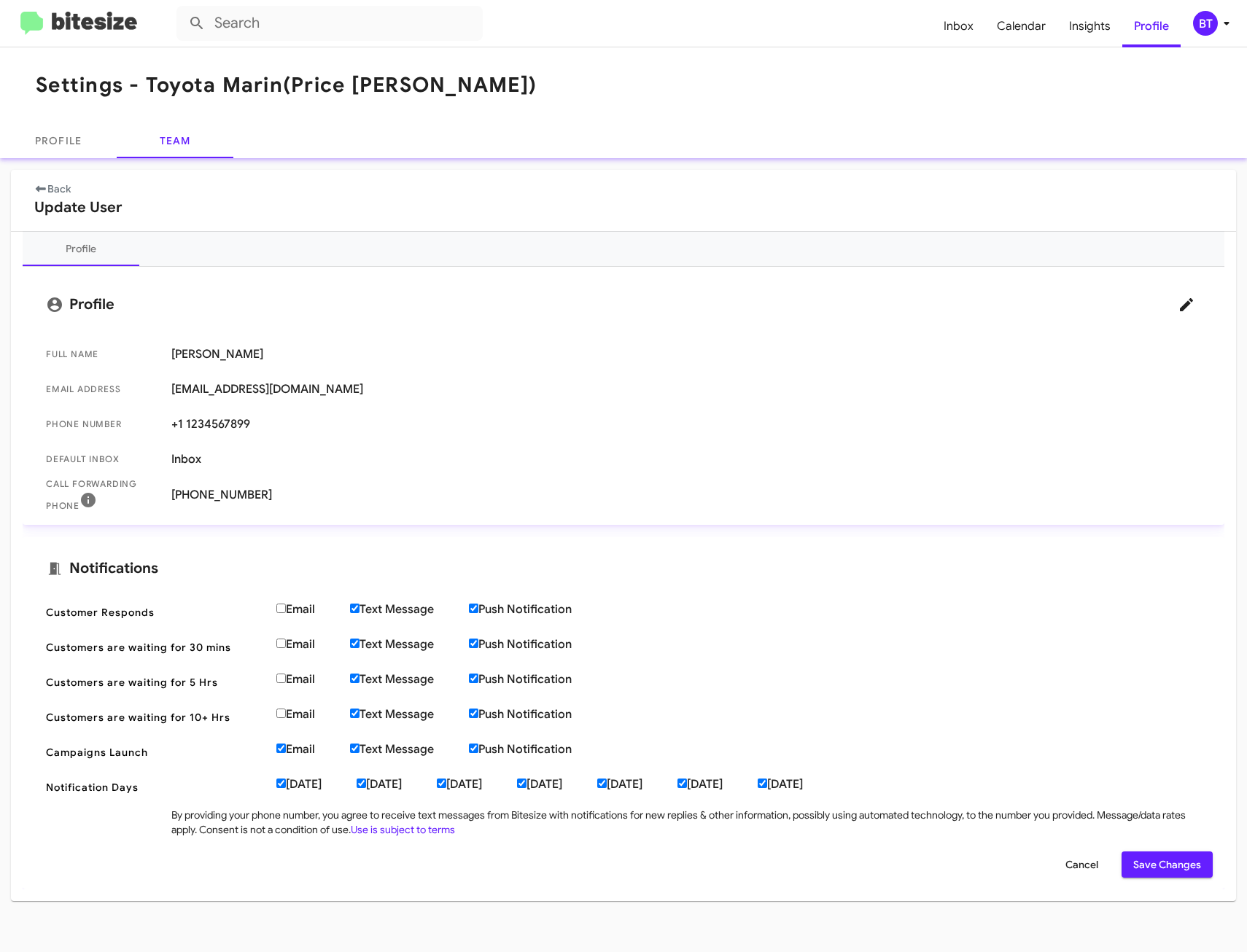
click at [283, 751] on input "Email" at bounding box center [281, 749] width 10 height 10
checkbox input "false"
click at [880, 678] on span "Customers are waiting for 5 Hrs Email Text Message Push Notification" at bounding box center [624, 683] width 1179 height 35
click at [1005, 674] on span "Customers are waiting for 5 Hrs Email Text Message Push Notification" at bounding box center [624, 683] width 1179 height 35
click at [1174, 867] on span "Save Changes" at bounding box center [1167, 865] width 68 height 26
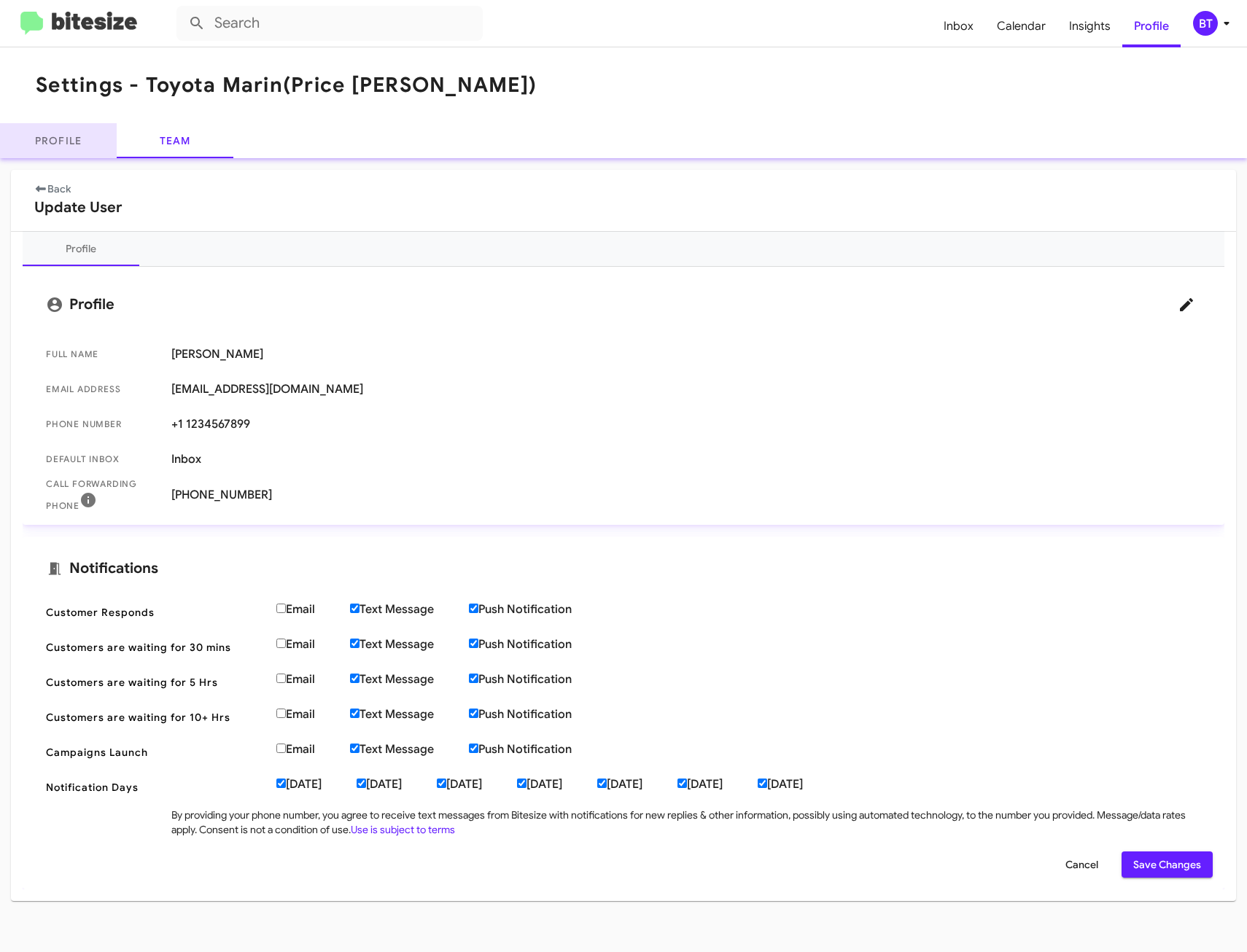
click at [77, 133] on link "Profile" at bounding box center [58, 140] width 117 height 35
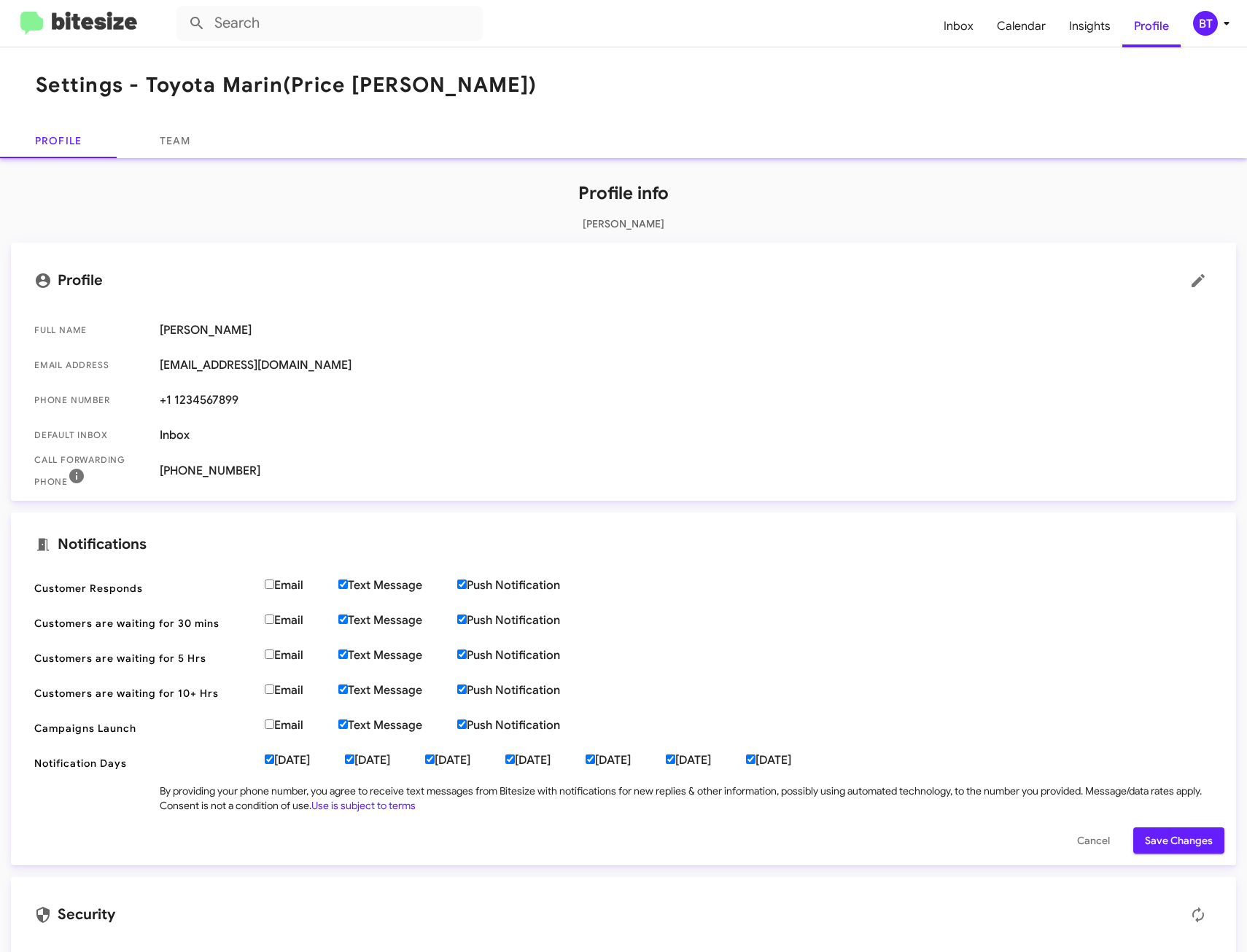
click at [931, 375] on span "Email Address [EMAIL_ADDRESS][DOMAIN_NAME]" at bounding box center [624, 365] width 1202 height 35
click at [162, 133] on link "Team" at bounding box center [175, 140] width 117 height 35
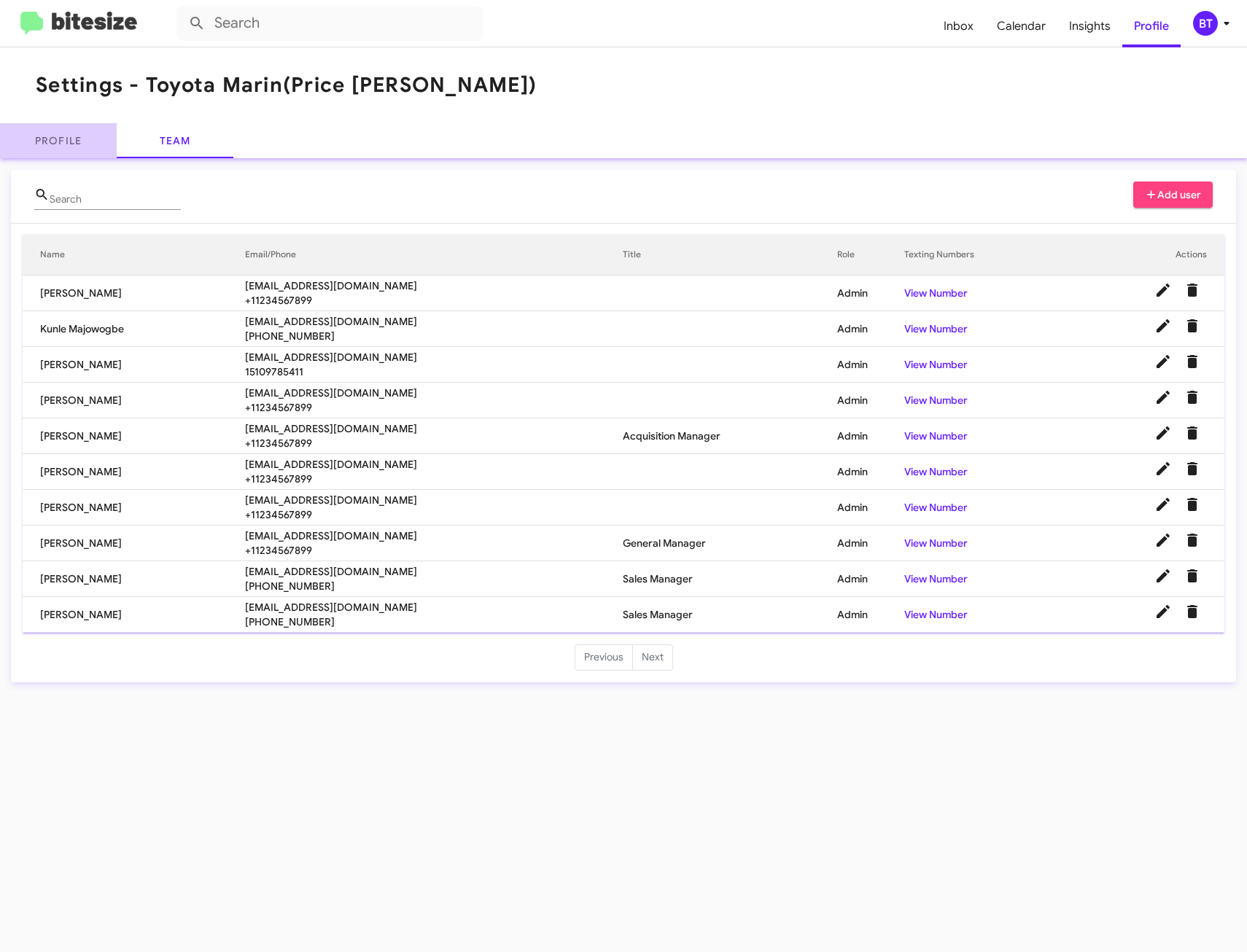
click at [85, 140] on link "Profile" at bounding box center [58, 140] width 117 height 35
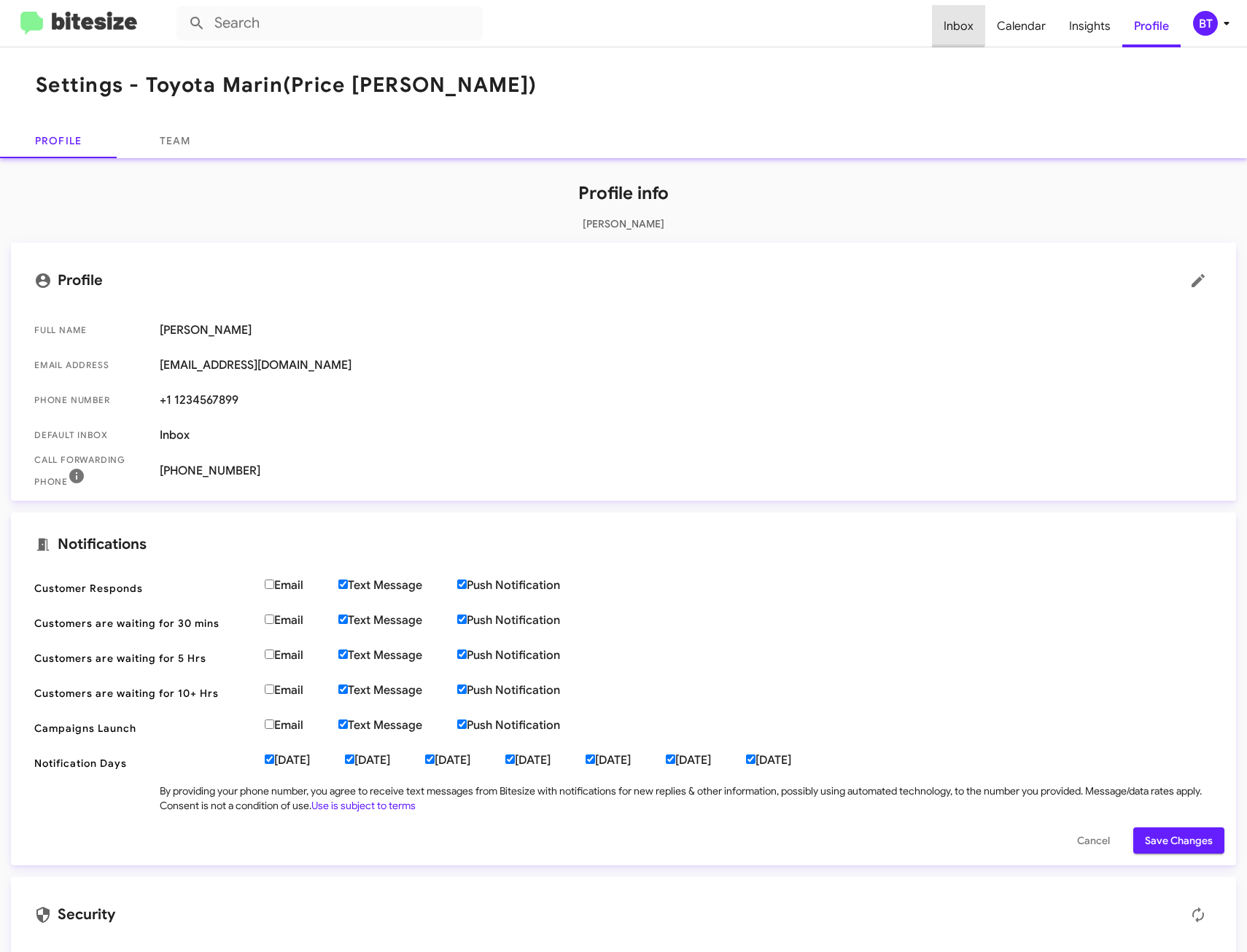
click at [947, 21] on span "Inbox" at bounding box center [959, 25] width 53 height 42
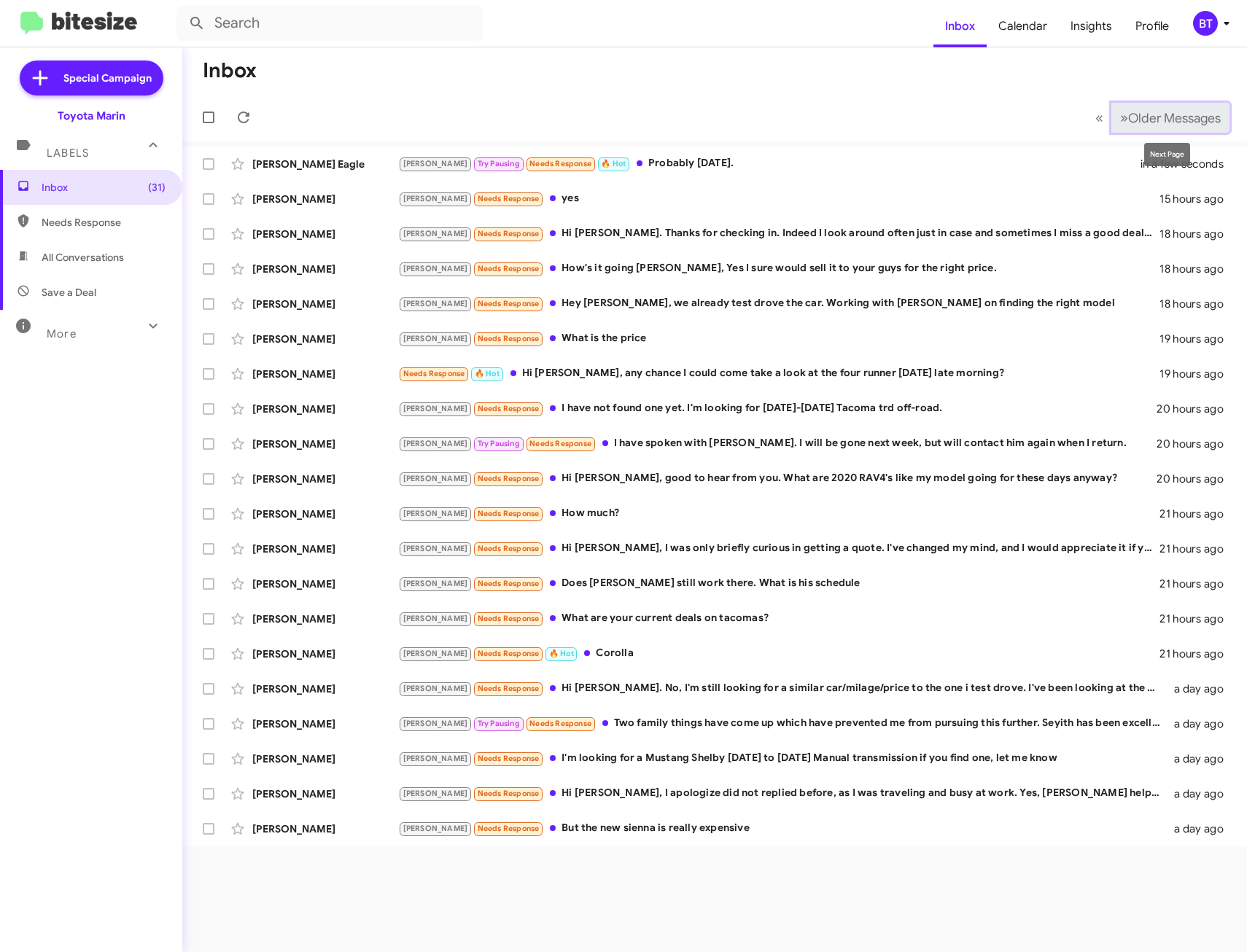
click at [1186, 110] on span "Older Messages" at bounding box center [1174, 118] width 93 height 16
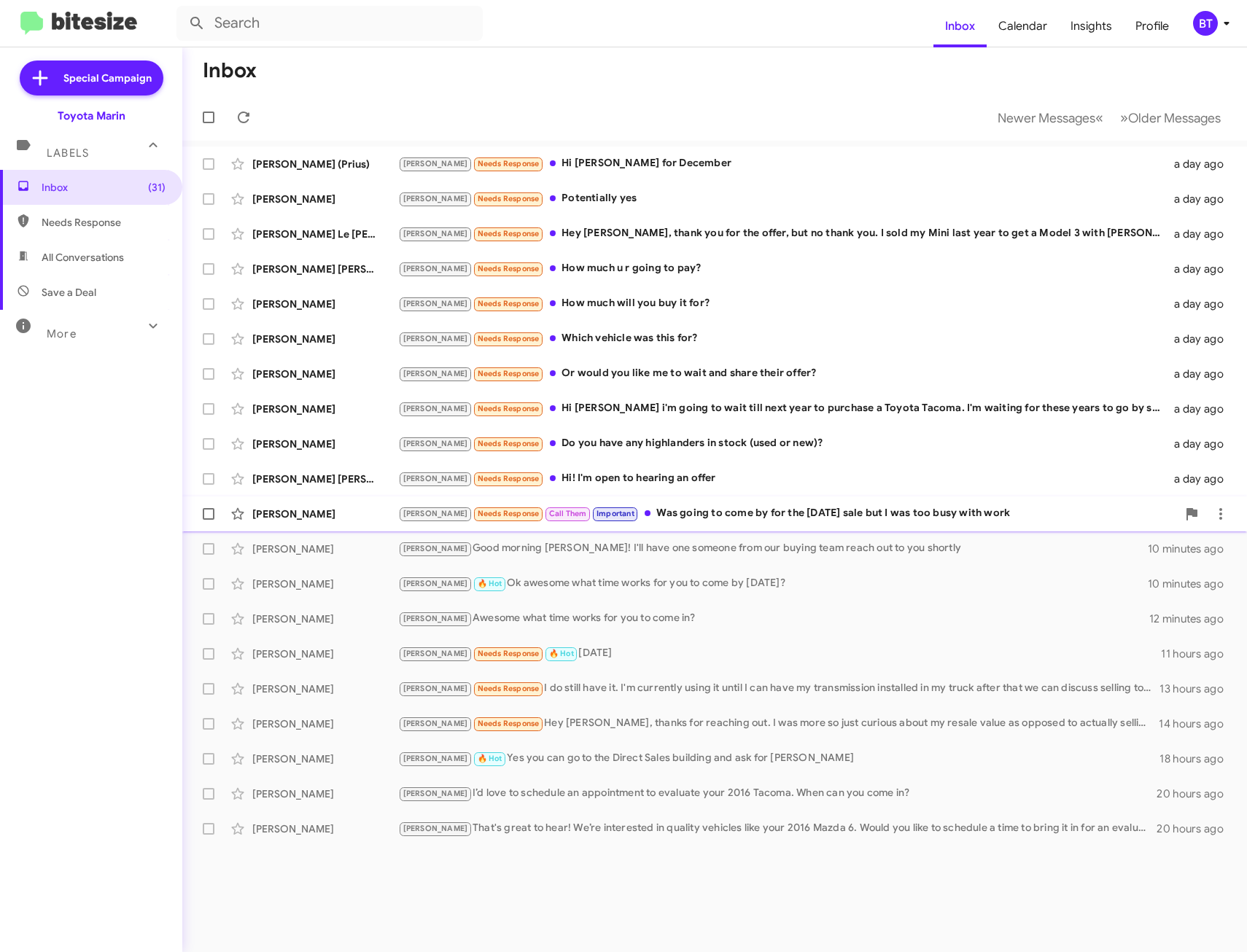
click at [776, 513] on div "Joel Needs Response Call Them Important Was going to come by for the Labor Day …" at bounding box center [788, 513] width 779 height 16
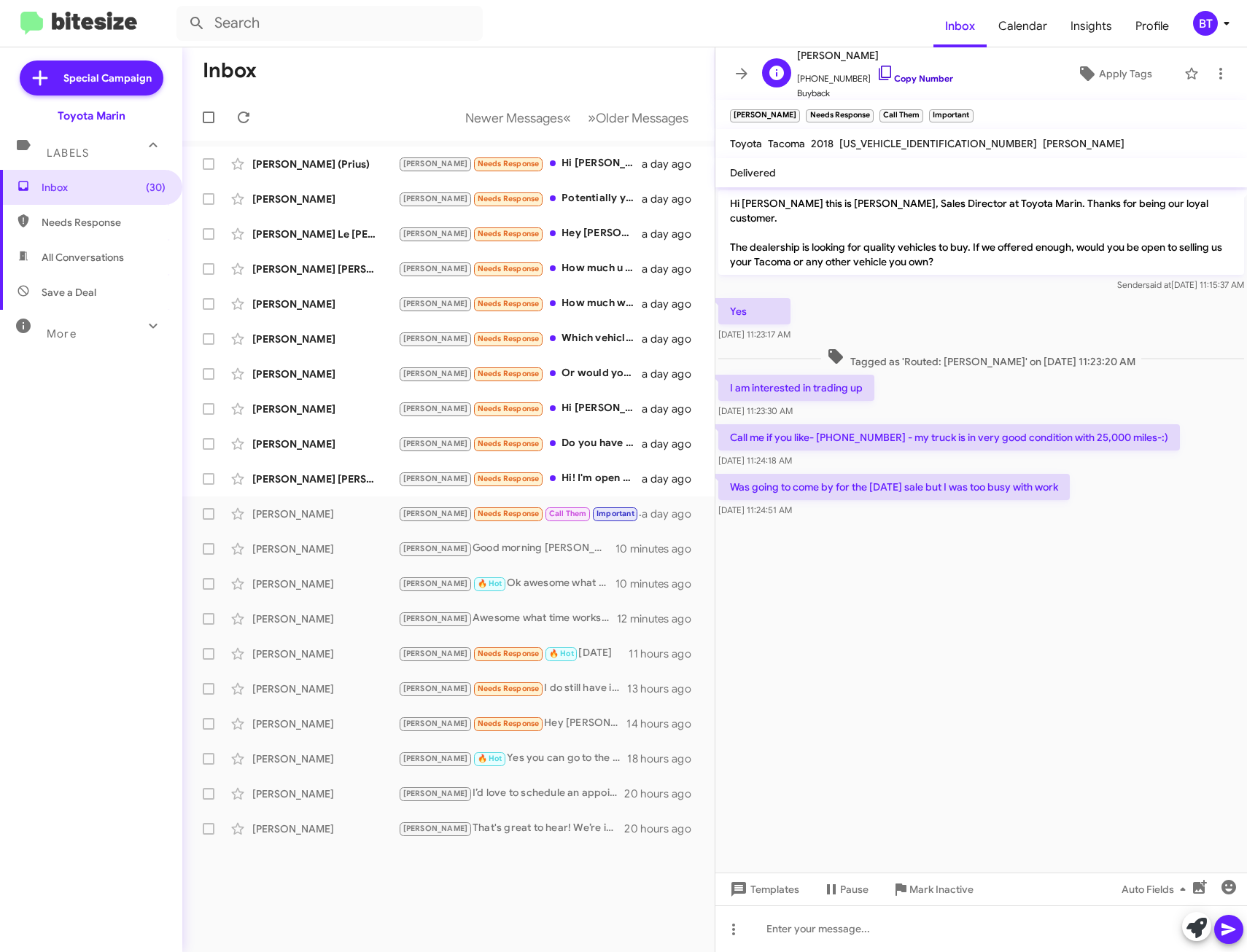
click at [900, 78] on link "Copy Number" at bounding box center [914, 78] width 76 height 11
drag, startPoint x: 730, startPoint y: 205, endPoint x: 854, endPoint y: 203, distance: 124.0
click at [854, 203] on p "Hi Betsy this is Nathan Myler, Sales Director at Toyota Marin. Thanks for being…" at bounding box center [981, 232] width 526 height 85
drag, startPoint x: 854, startPoint y: 203, endPoint x: 817, endPoint y: 237, distance: 50.2
click at [819, 231] on p "Hi Betsy this is Nathan Myler, Sales Director at Toyota Marin. Thanks for being…" at bounding box center [981, 232] width 526 height 85
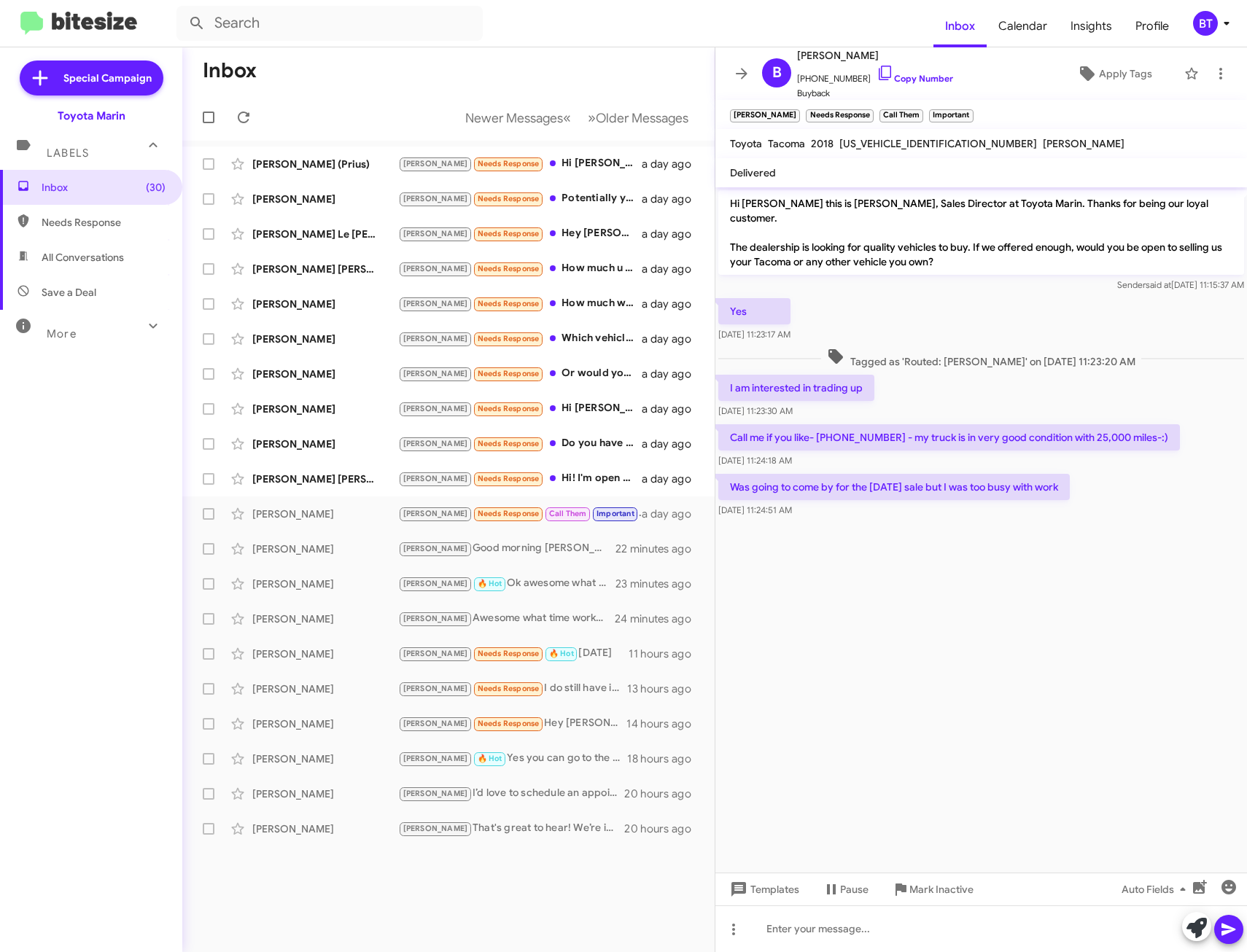
drag, startPoint x: 113, startPoint y: 545, endPoint x: 146, endPoint y: 536, distance: 34.2
click at [113, 545] on div "Inbox (30) Needs Response All Conversations Save a Deal More Important 🔥 Hot Ap…" at bounding box center [91, 456] width 182 height 572
click at [565, 76] on mat-toolbar-row "Inbox" at bounding box center [449, 71] width 532 height 47
click at [738, 72] on icon at bounding box center [741, 73] width 17 height 17
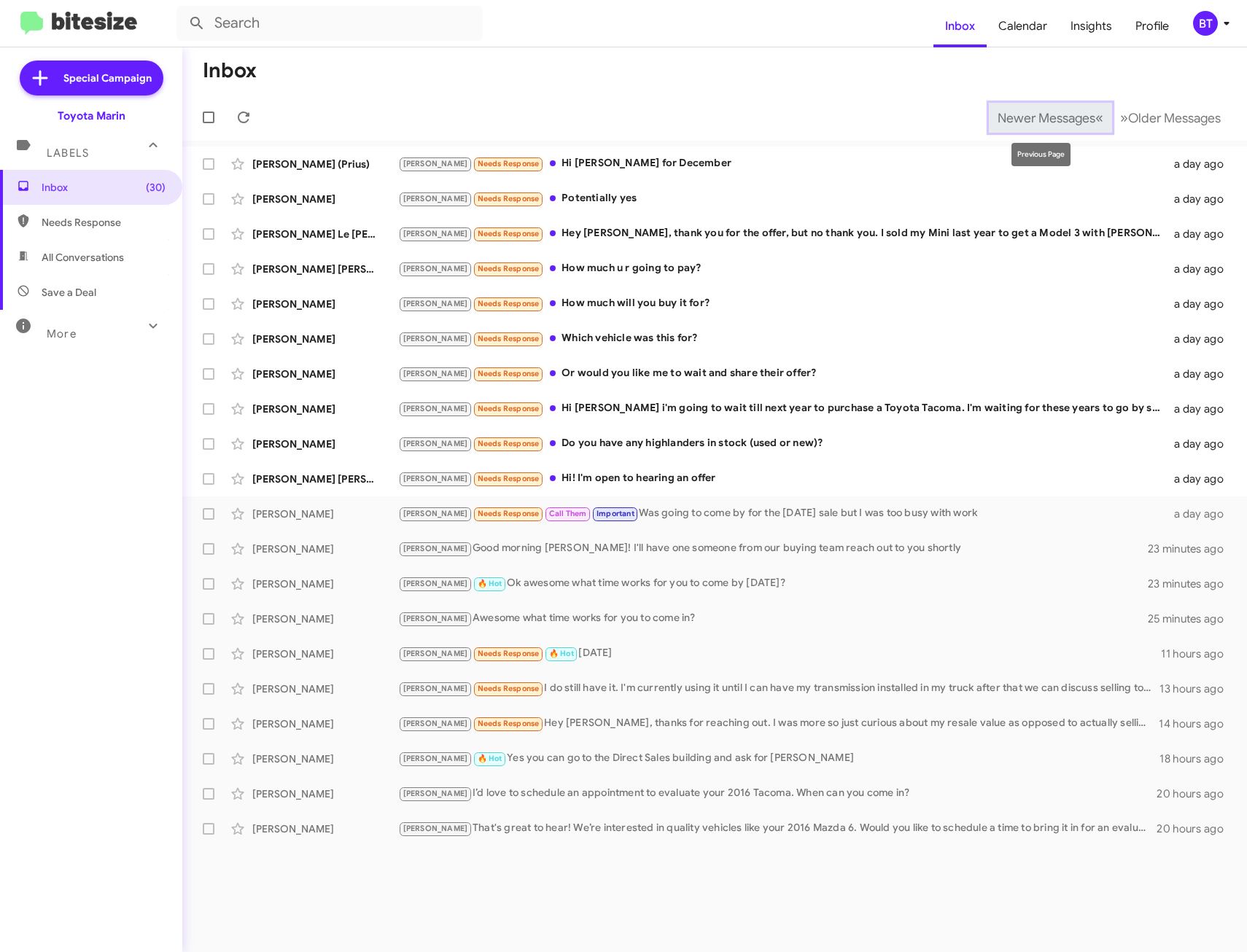
click at [1021, 118] on span "Newer Messages" at bounding box center [1046, 118] width 98 height 16
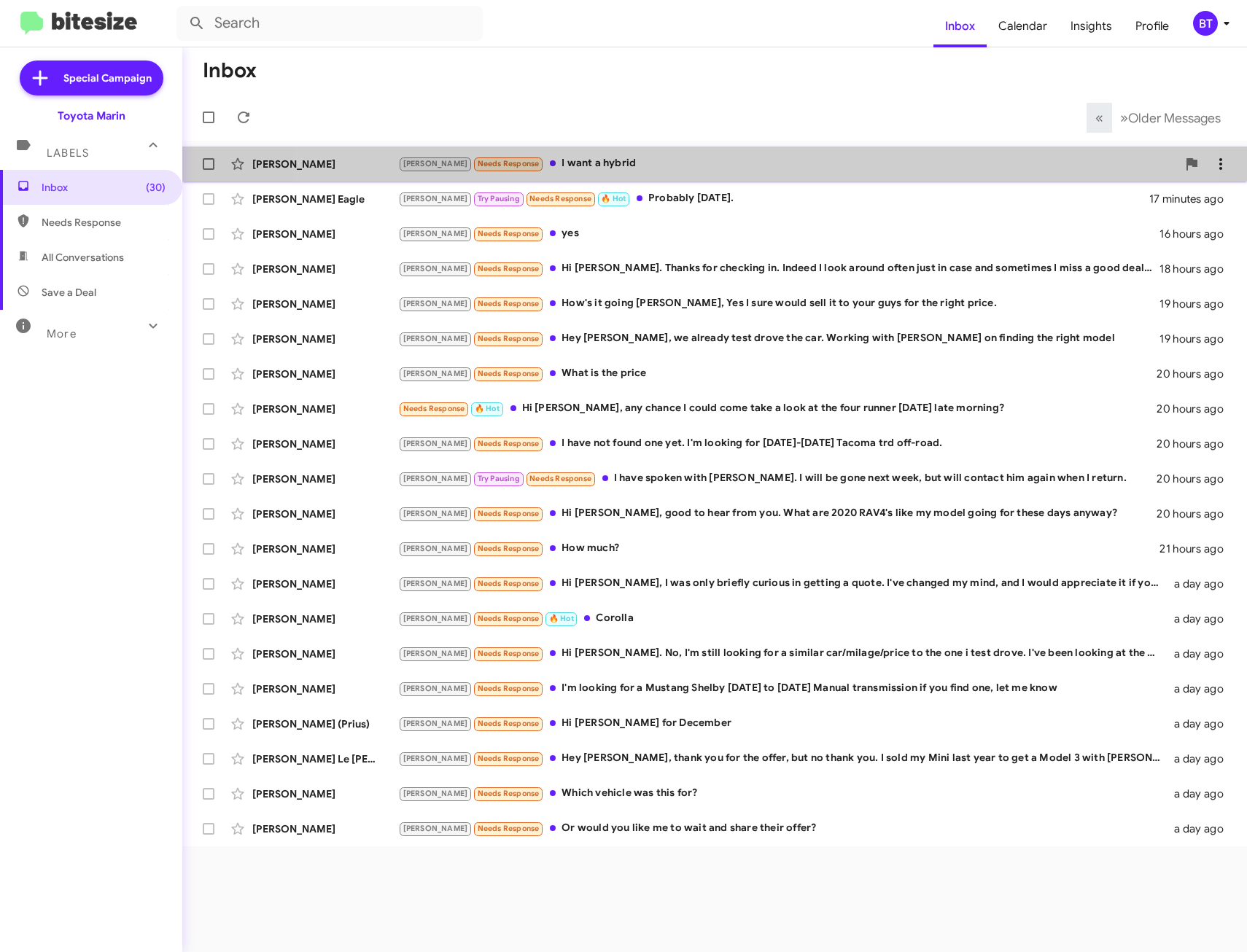
drag, startPoint x: 678, startPoint y: 159, endPoint x: 702, endPoint y: 157, distance: 24.1
click at [679, 159] on div "Joel Needs Response I want a hybrid" at bounding box center [788, 163] width 779 height 16
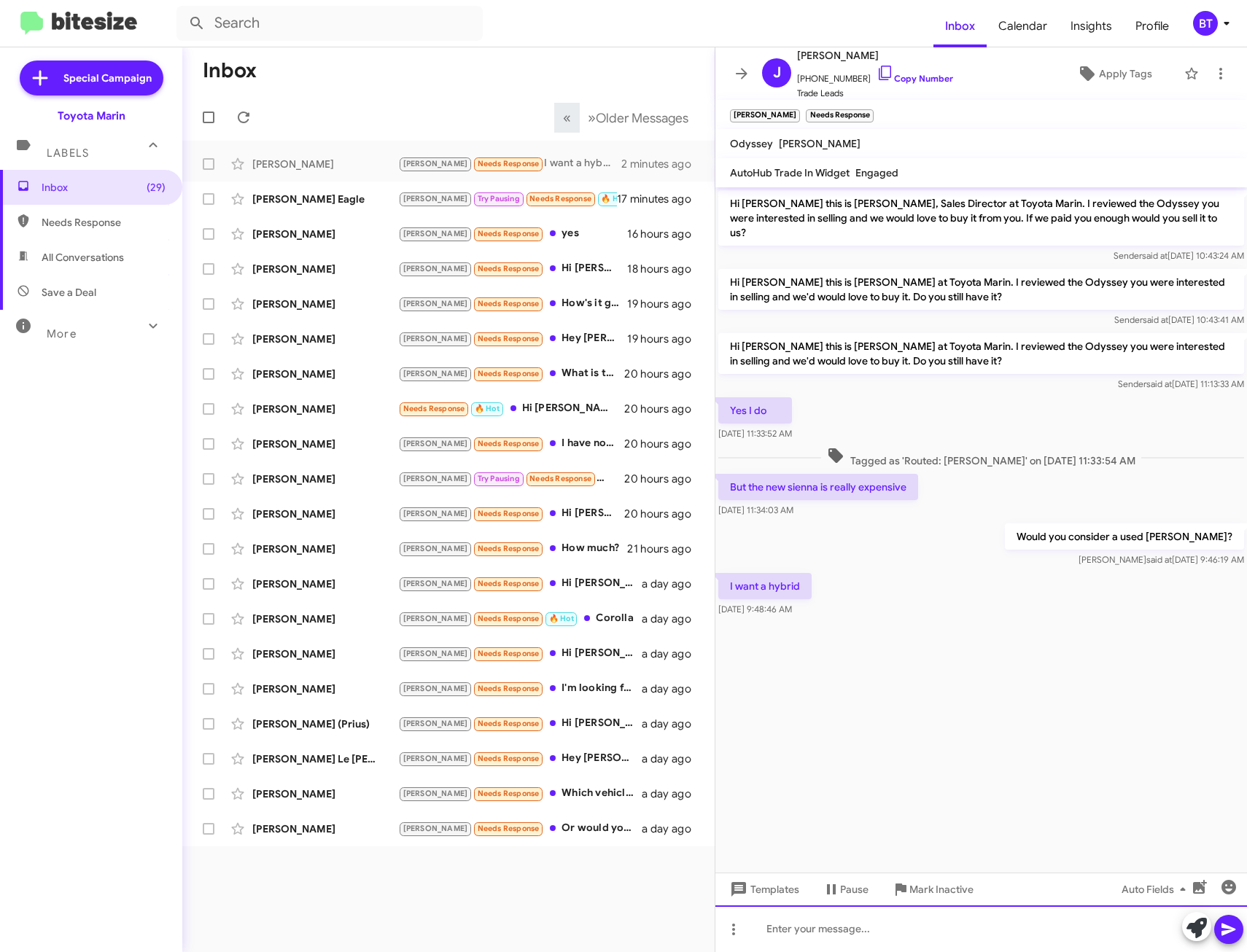
click at [803, 935] on div at bounding box center [981, 929] width 531 height 47
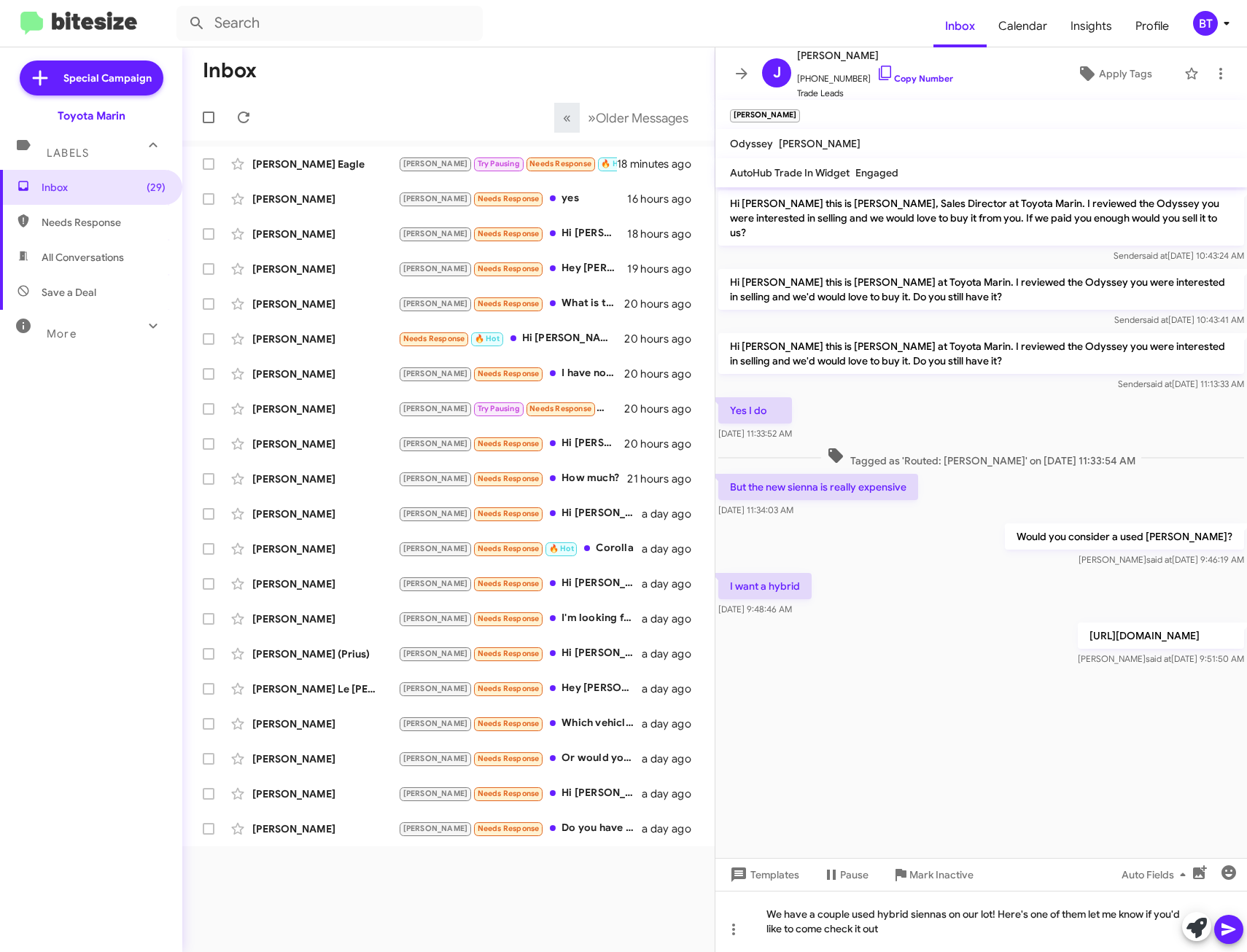
click at [1226, 930] on icon at bounding box center [1228, 929] width 17 height 17
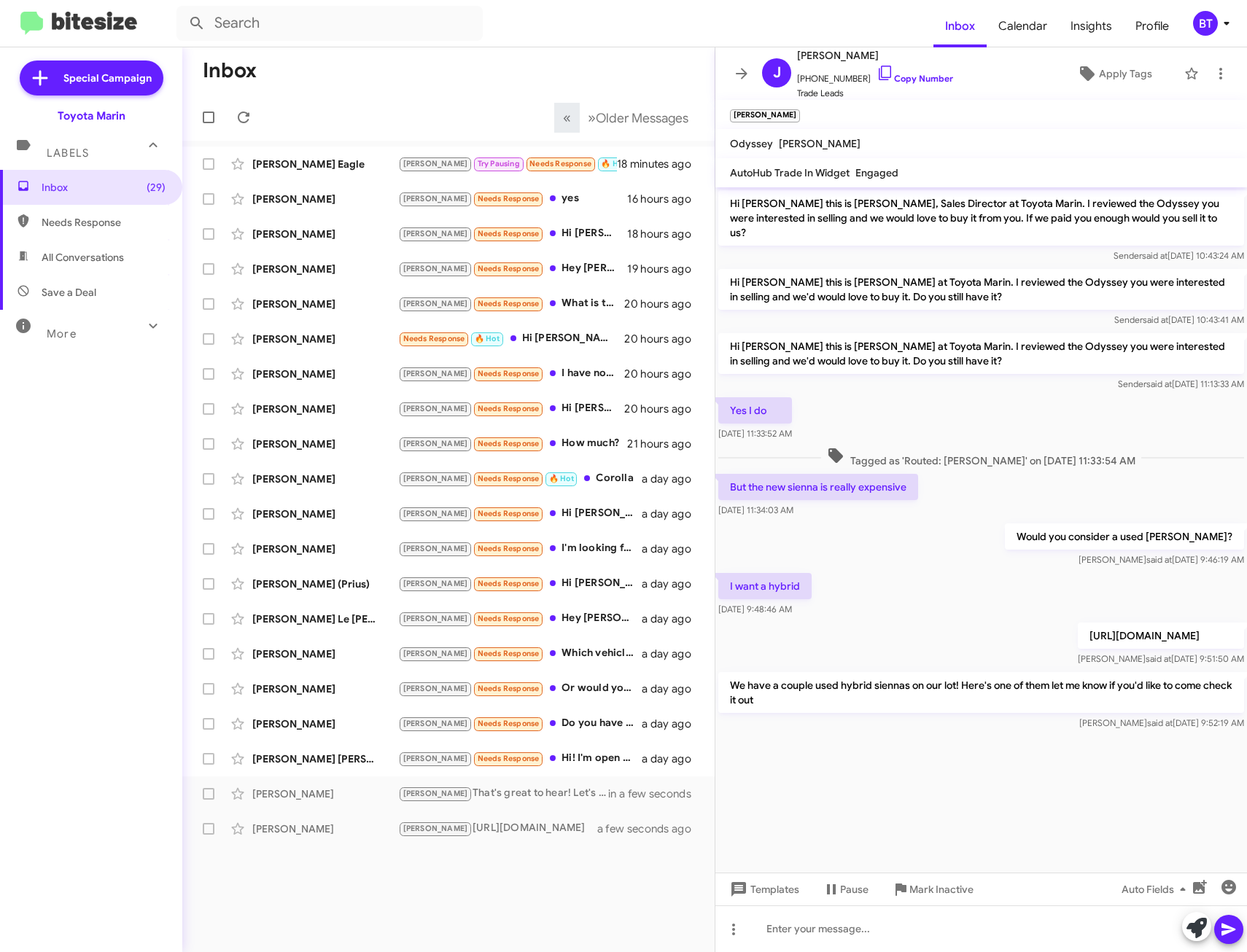
click at [125, 500] on div "Inbox (29) Needs Response All Conversations Save a Deal More Important 🔥 Hot Ap…" at bounding box center [91, 456] width 182 height 572
drag, startPoint x: 739, startPoint y: 76, endPoint x: 164, endPoint y: 264, distance: 605.0
click at [739, 76] on icon at bounding box center [741, 73] width 17 height 17
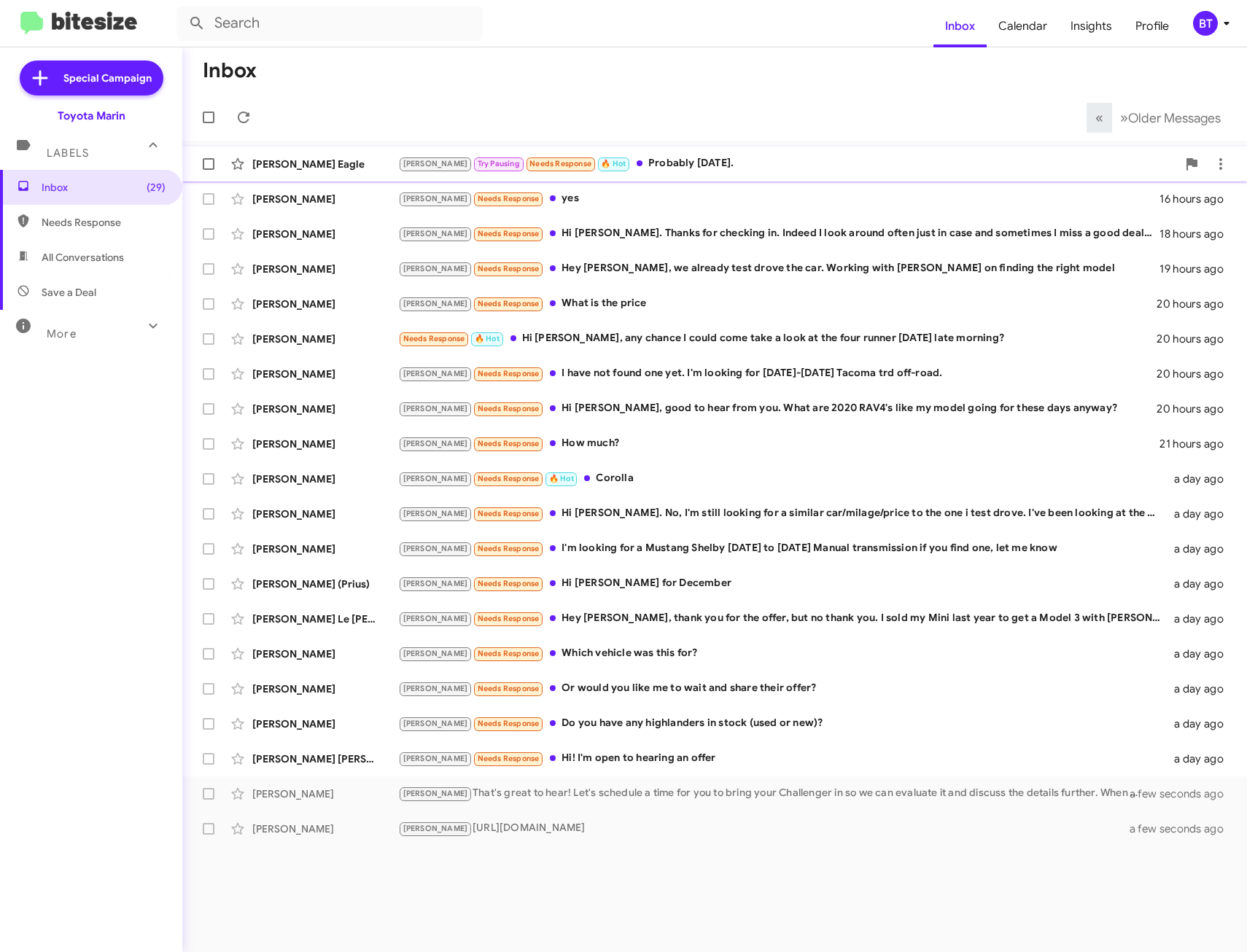
click at [723, 166] on div "Joel Try Pausing Needs Response 🔥 Hot Probably Friday." at bounding box center [788, 163] width 779 height 16
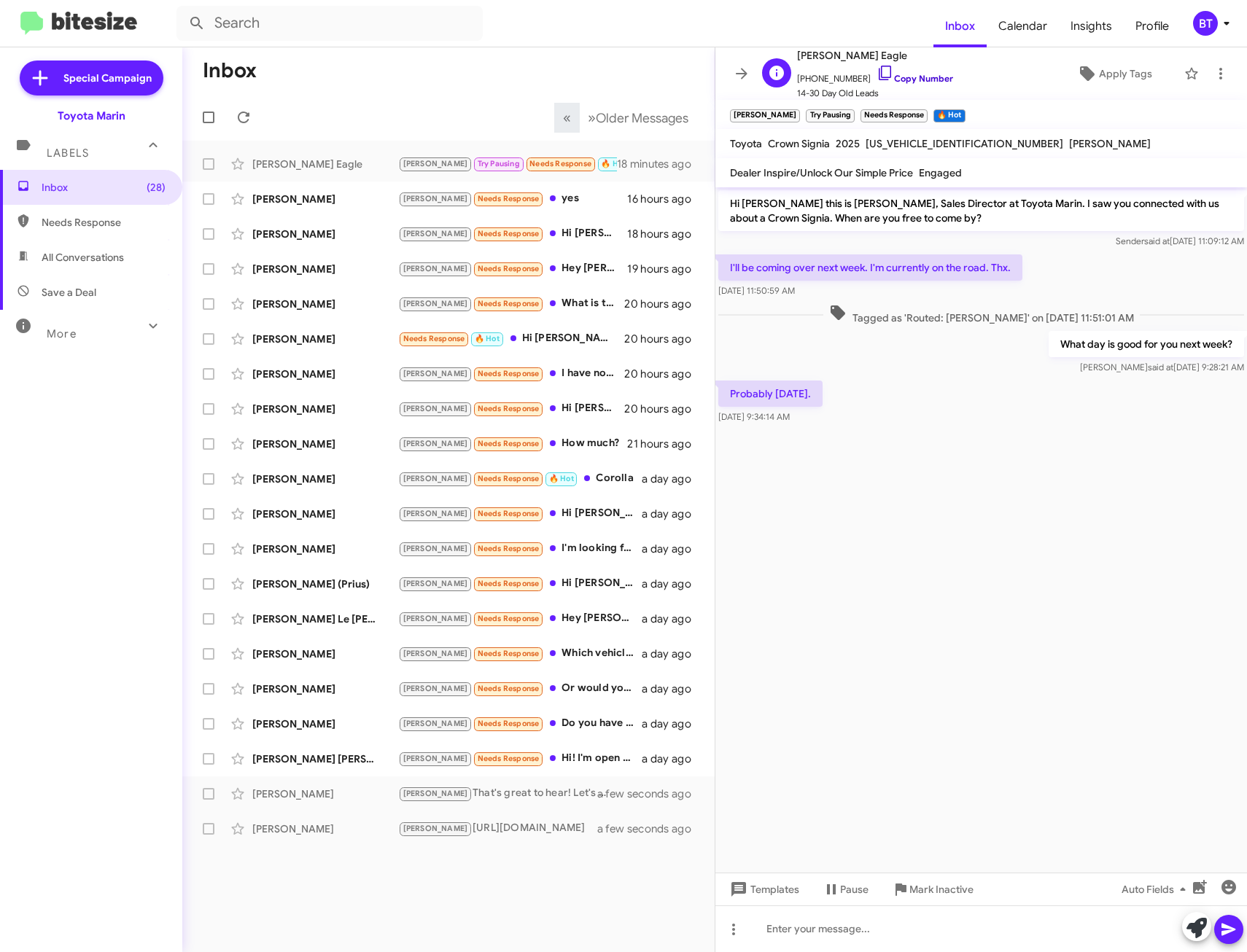
click at [920, 80] on link "Copy Number" at bounding box center [914, 78] width 76 height 11
click at [744, 72] on icon at bounding box center [742, 73] width 12 height 11
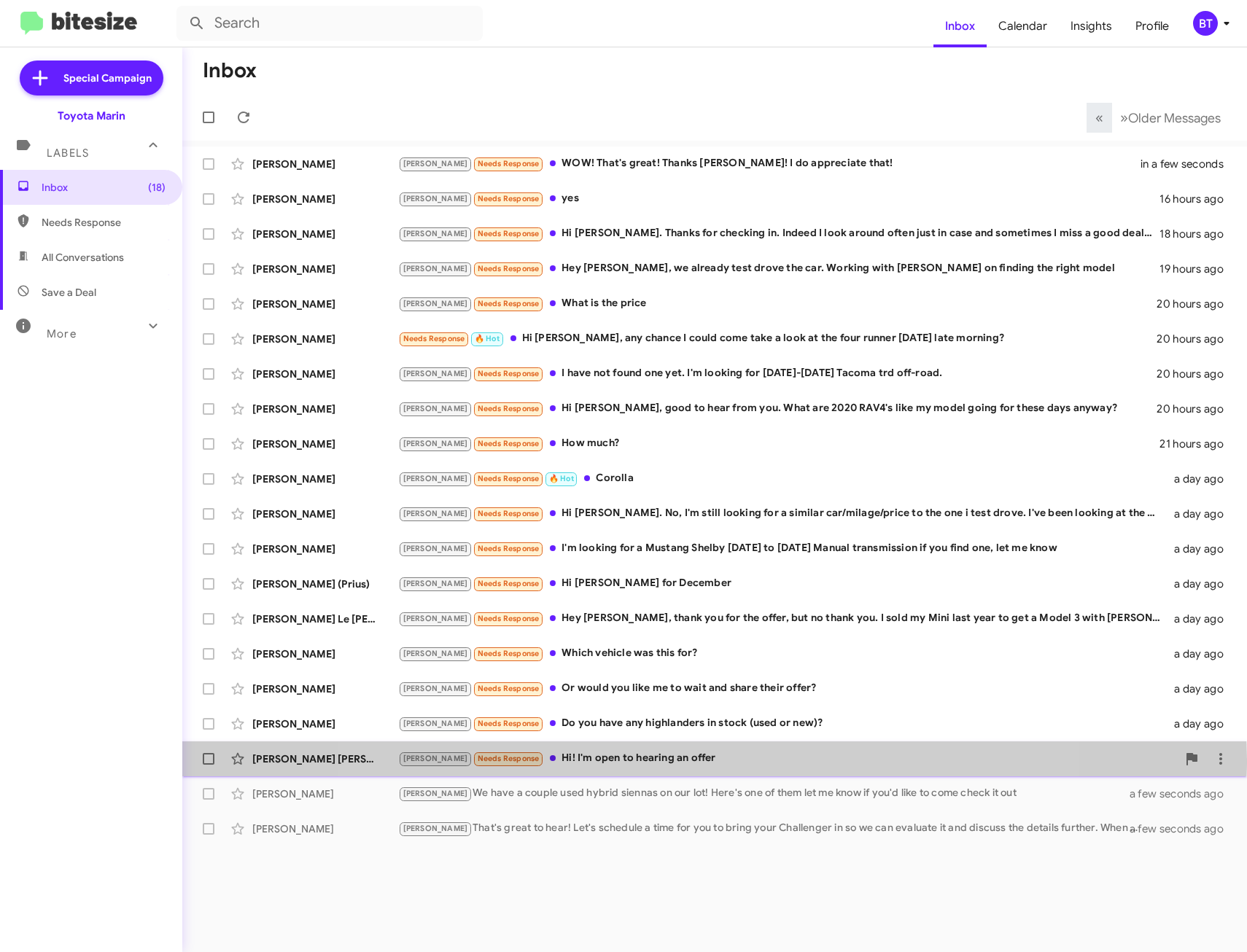
click at [699, 760] on div "Joel Needs Response Hi! I'm open to hearing an offer" at bounding box center [788, 759] width 779 height 16
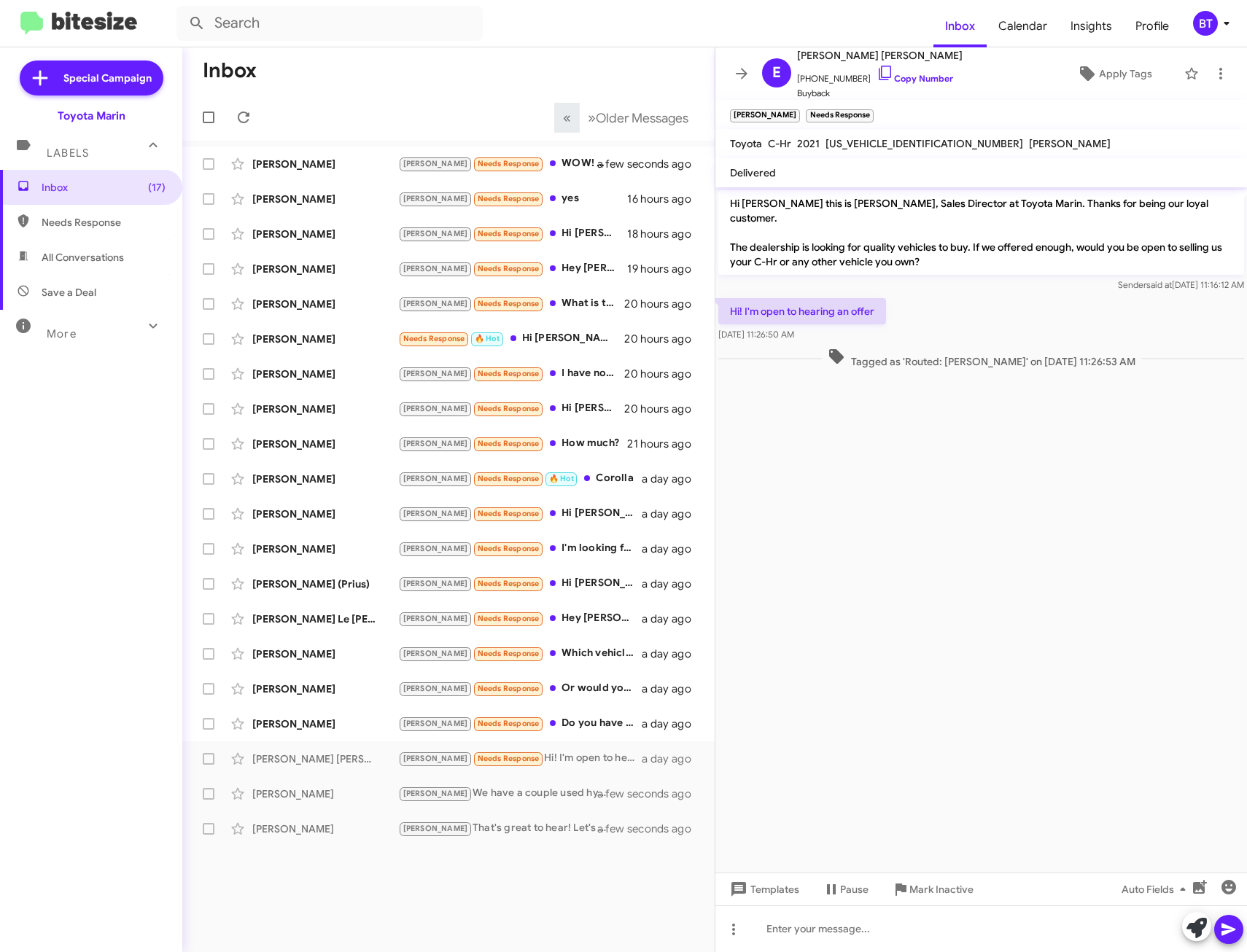
drag, startPoint x: 916, startPoint y: 80, endPoint x: 881, endPoint y: 131, distance: 61.9
click at [916, 80] on link "Copy Number" at bounding box center [914, 78] width 76 height 11
drag, startPoint x: 738, startPoint y: 75, endPoint x: 699, endPoint y: 116, distance: 56.6
click at [738, 75] on icon at bounding box center [742, 73] width 12 height 11
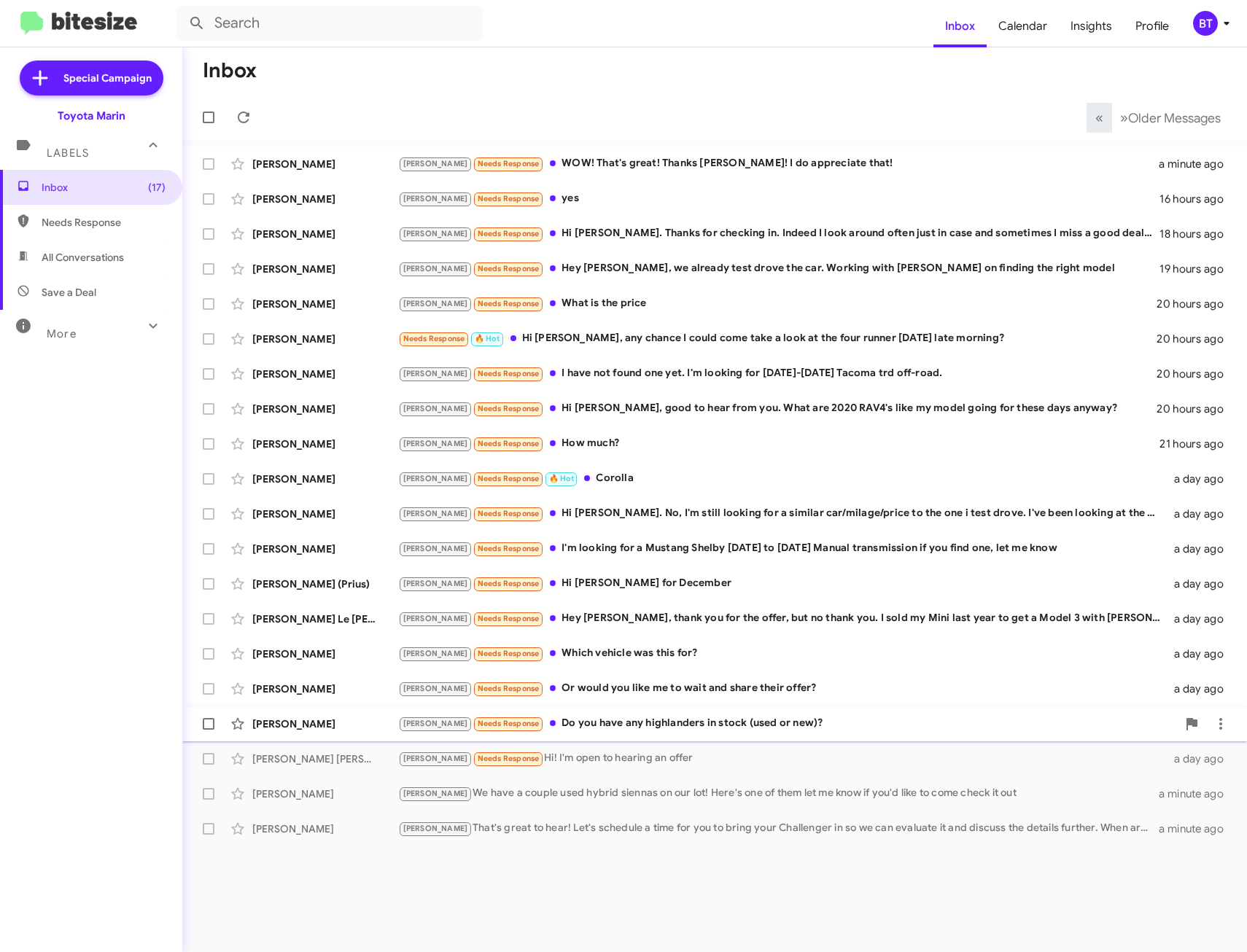
click at [720, 718] on div "Joel Needs Response Do you have any highlanders in stock (used or new)?" at bounding box center [788, 724] width 779 height 16
